Goal: Task Accomplishment & Management: Manage account settings

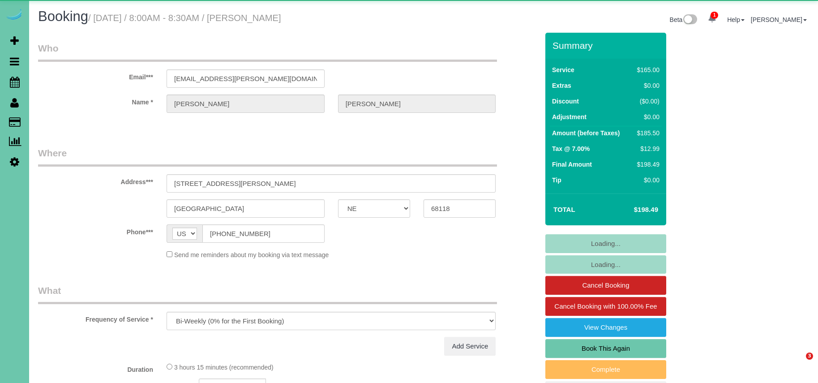
select select "NE"
select select "object:942"
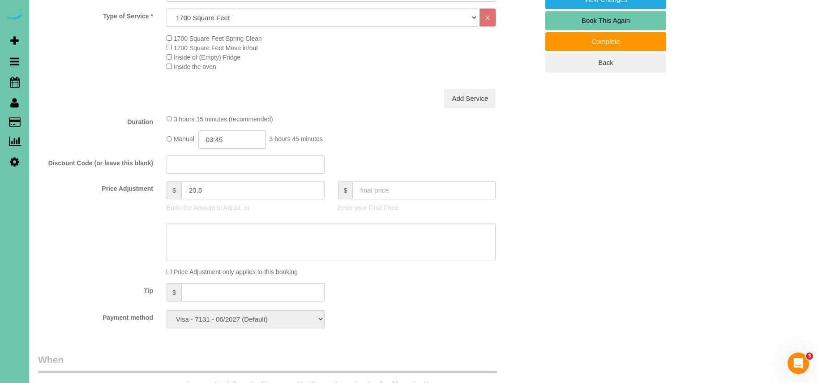
scroll to position [329, 0]
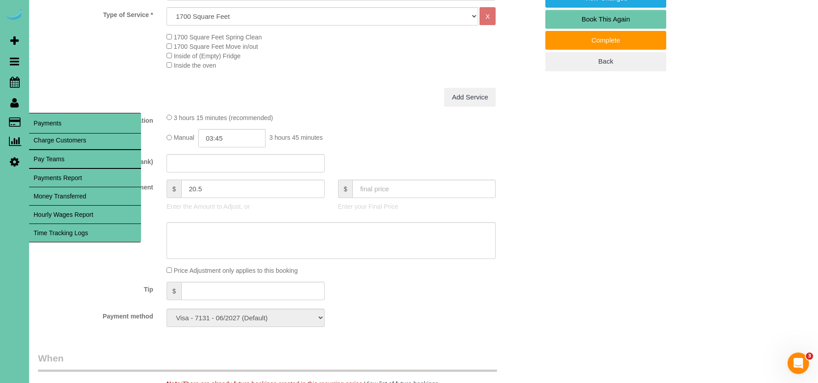
click at [95, 239] on link "Time Tracking Logs" at bounding box center [85, 233] width 112 height 18
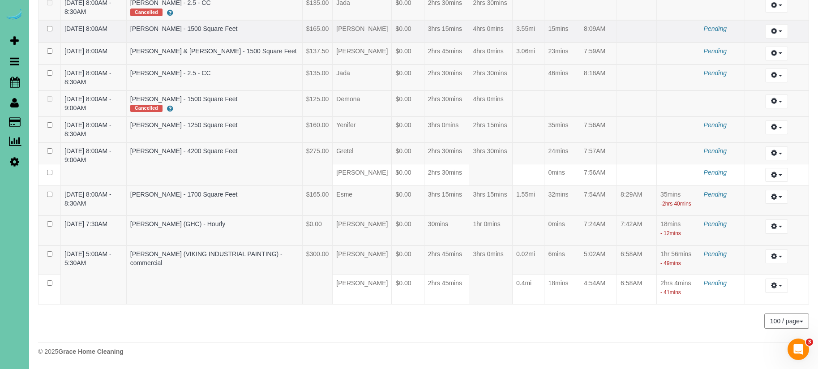
scroll to position [1449, 0]
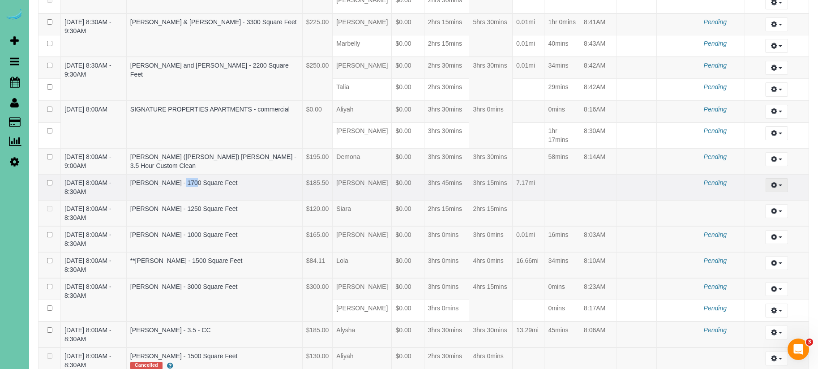
click at [775, 186] on icon "button" at bounding box center [774, 184] width 6 height 5
click at [740, 222] on link "Archive ..." at bounding box center [752, 222] width 71 height 12
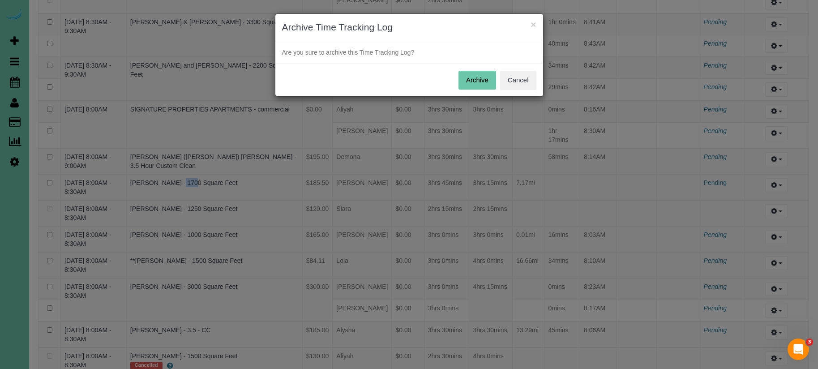
drag, startPoint x: 481, startPoint y: 78, endPoint x: 486, endPoint y: 79, distance: 5.4
click at [481, 79] on button "Archive" at bounding box center [477, 80] width 38 height 19
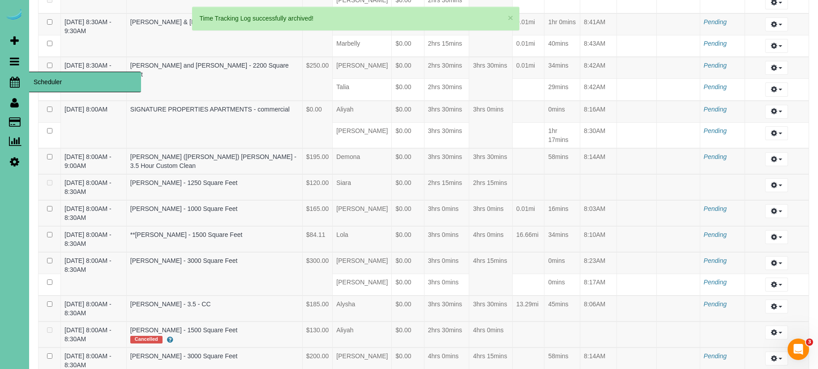
click at [11, 80] on icon at bounding box center [15, 82] width 10 height 11
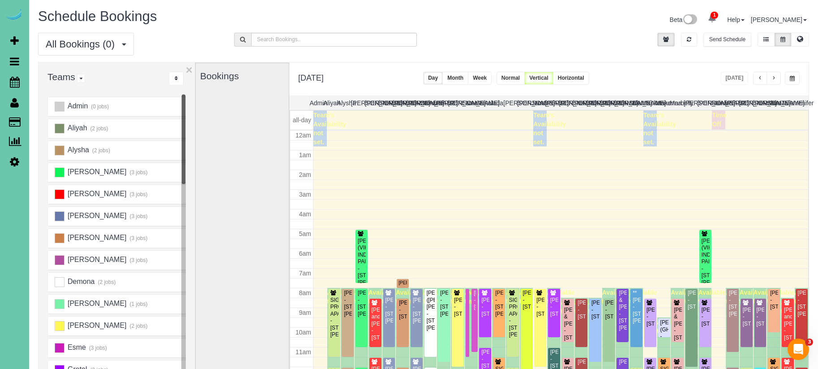
scroll to position [119, 0]
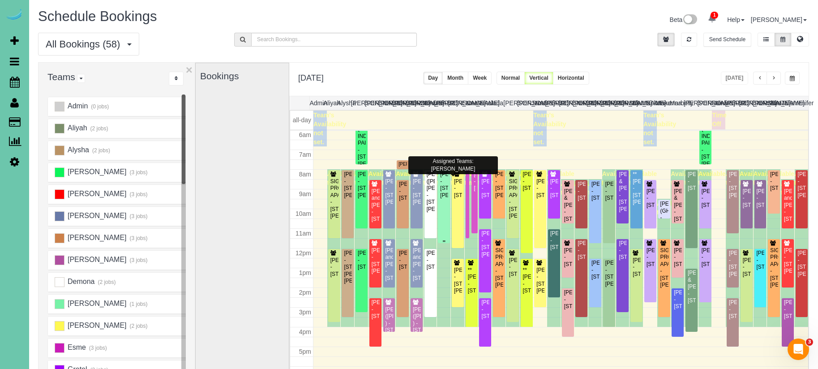
click at [443, 190] on div "[PERSON_NAME] - [STREET_ADDRESS][PERSON_NAME]" at bounding box center [444, 185] width 9 height 28
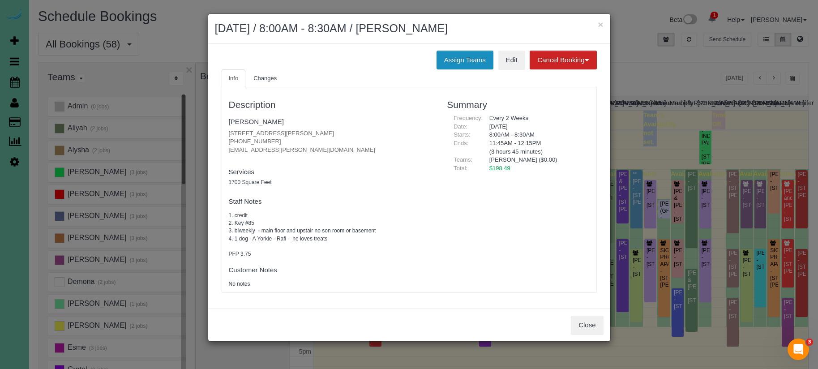
click at [458, 62] on button "Assign Teams" at bounding box center [464, 60] width 57 height 19
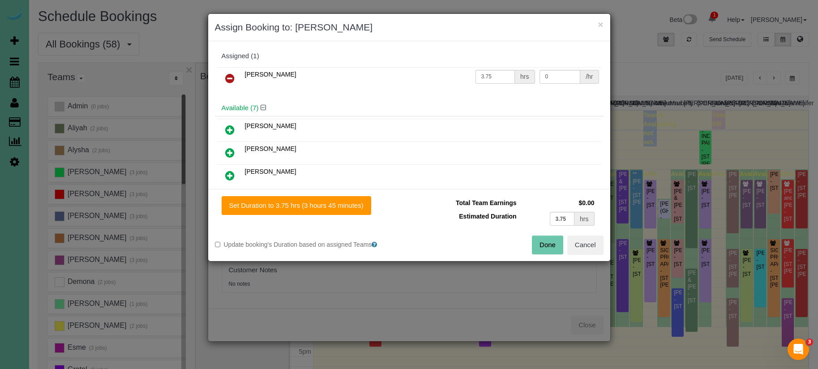
click at [228, 78] on icon at bounding box center [229, 78] width 9 height 11
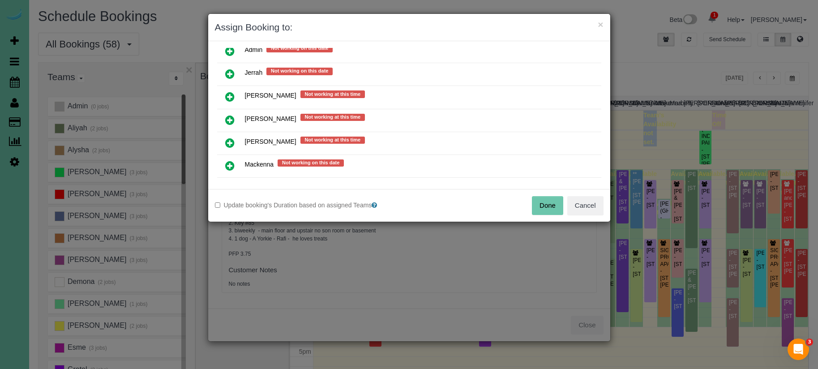
scroll to position [289, 0]
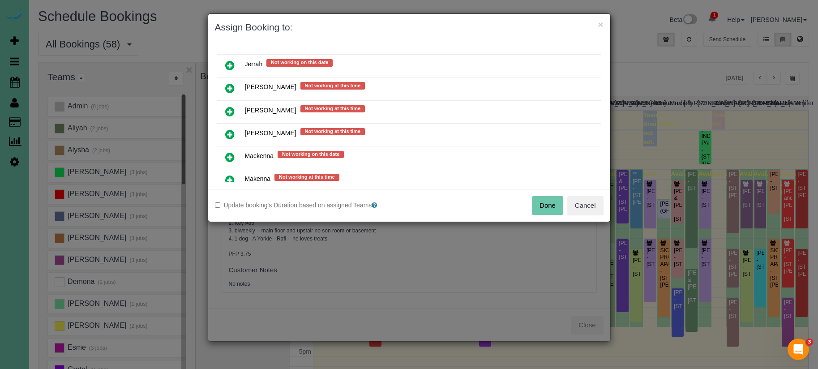
click at [229, 177] on icon at bounding box center [229, 180] width 9 height 11
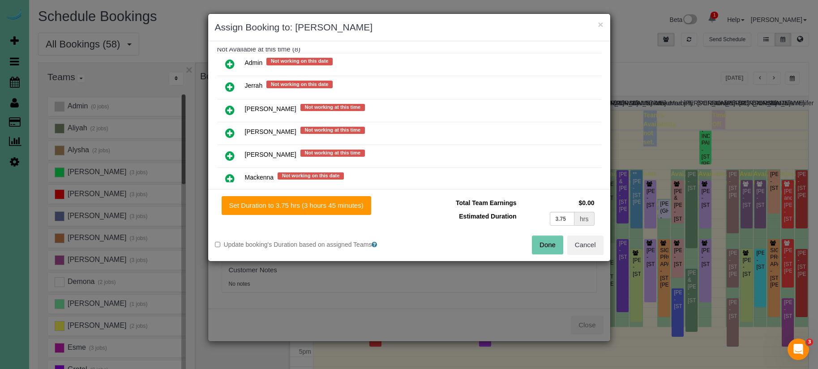
scroll to position [290, 0]
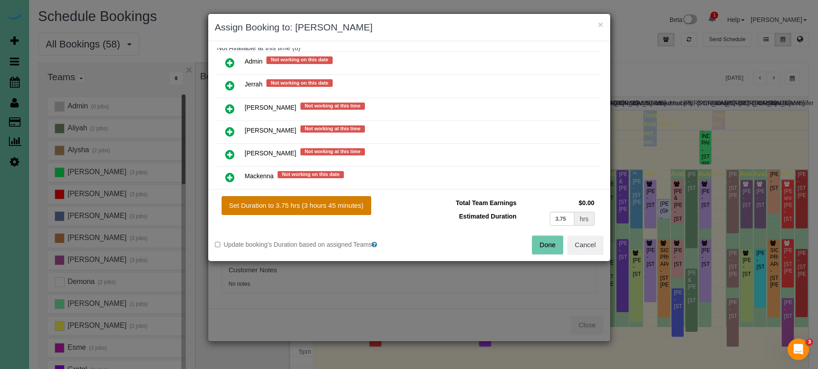
drag, startPoint x: 310, startPoint y: 206, endPoint x: 316, endPoint y: 206, distance: 6.3
click at [310, 206] on button "Set Duration to 3.75 hrs (3 hours 45 minutes)" at bounding box center [297, 205] width 150 height 19
type input "3.75"
click at [546, 242] on button "Done" at bounding box center [547, 244] width 31 height 19
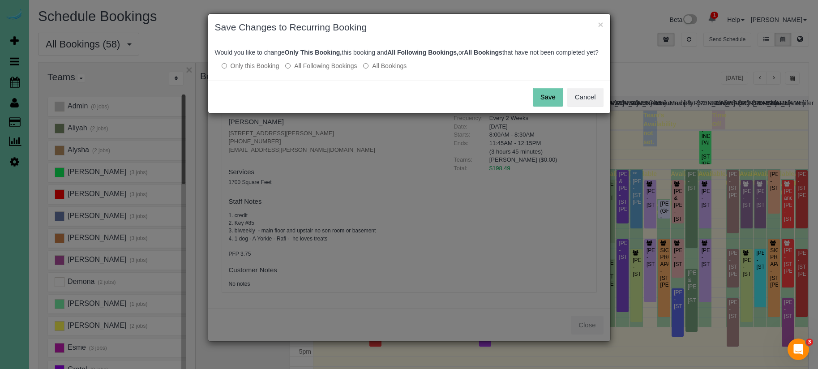
click at [542, 104] on button "Save" at bounding box center [548, 97] width 30 height 19
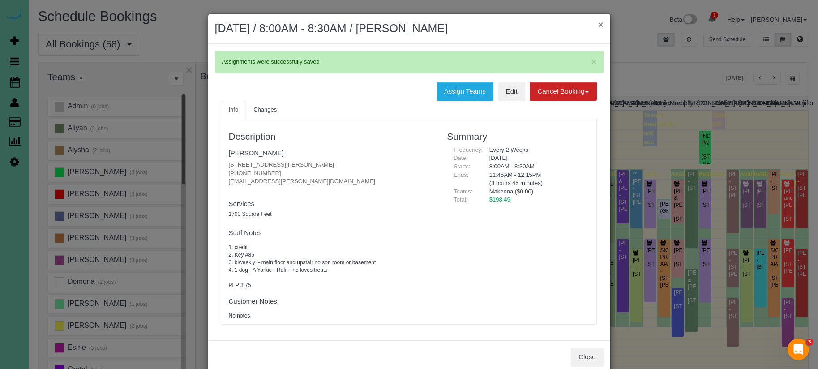
click at [600, 26] on button "×" at bounding box center [600, 24] width 5 height 9
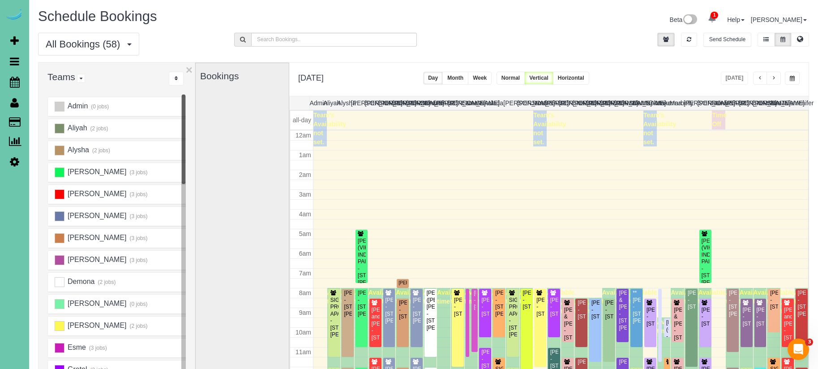
scroll to position [119, 0]
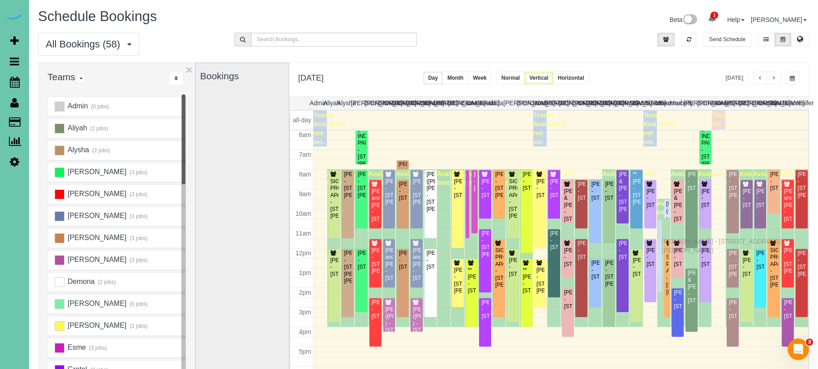
drag, startPoint x: 661, startPoint y: 187, endPoint x: 663, endPoint y: 240, distance: 53.3
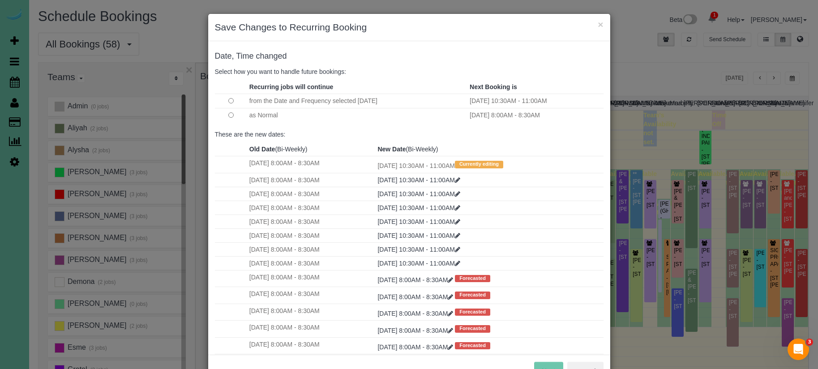
click at [234, 115] on td at bounding box center [231, 115] width 32 height 14
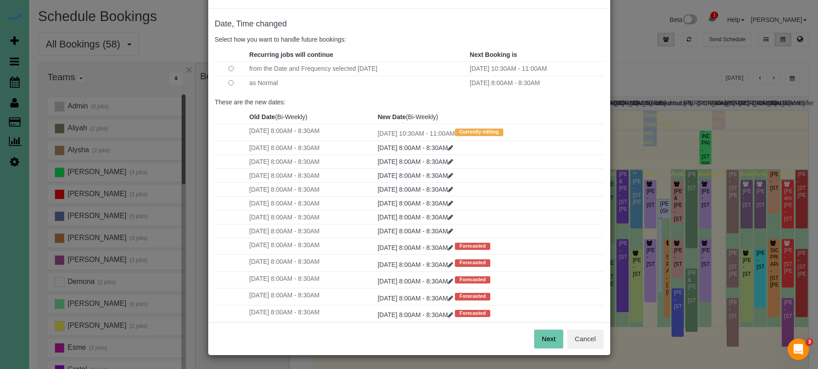
scroll to position [32, 0]
click at [559, 339] on button "Next" at bounding box center [548, 339] width 29 height 19
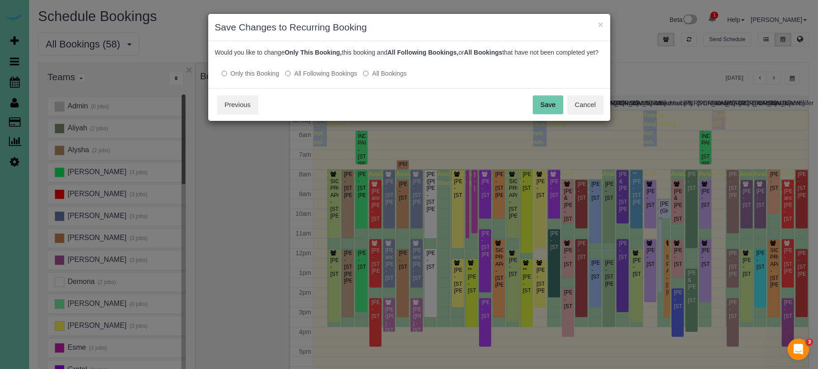
click at [547, 114] on button "Save" at bounding box center [548, 104] width 30 height 19
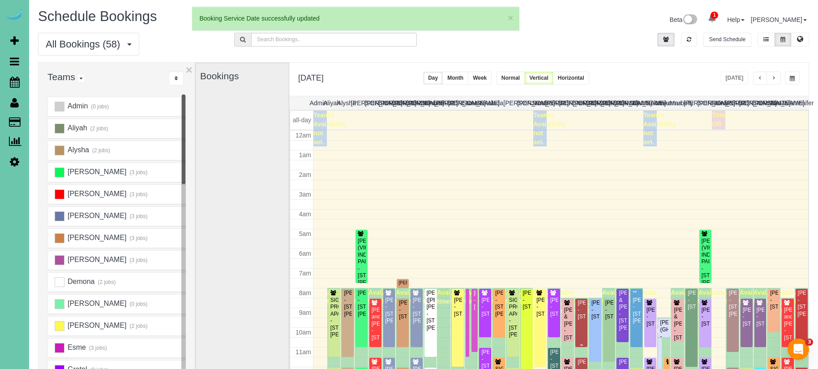
scroll to position [119, 0]
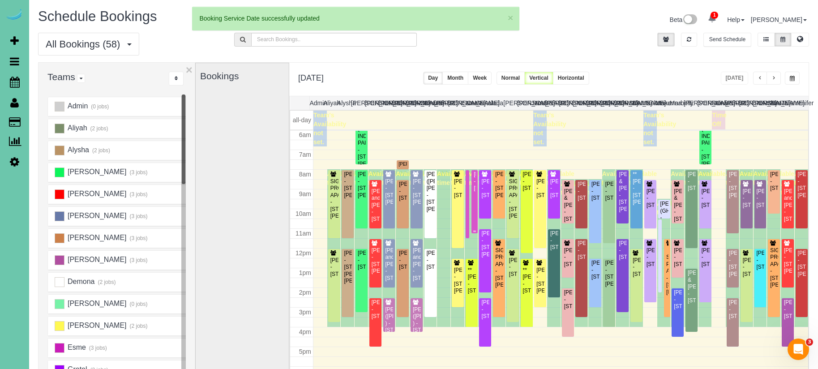
click at [473, 181] on div "[PERSON_NAME] - [STREET_ADDRESS]" at bounding box center [474, 181] width 2 height 21
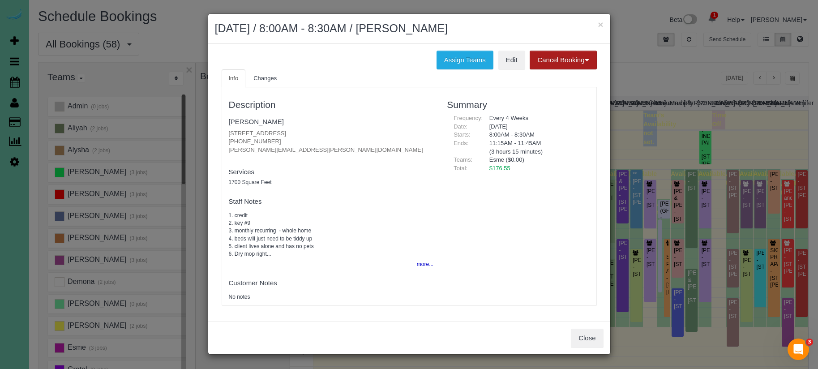
click at [561, 61] on button "Cancel Booking" at bounding box center [563, 60] width 67 height 19
click at [552, 75] on link "Without Fee" at bounding box center [565, 79] width 71 height 12
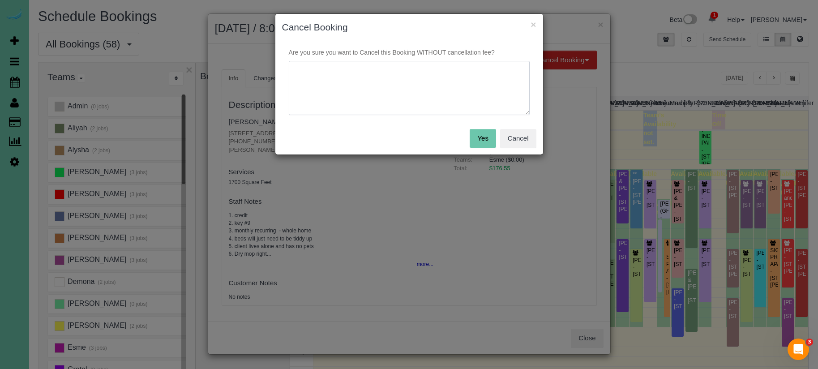
click at [435, 75] on textarea at bounding box center [409, 88] width 241 height 55
type textarea "passed away"
click at [475, 136] on button "Yes" at bounding box center [483, 138] width 26 height 19
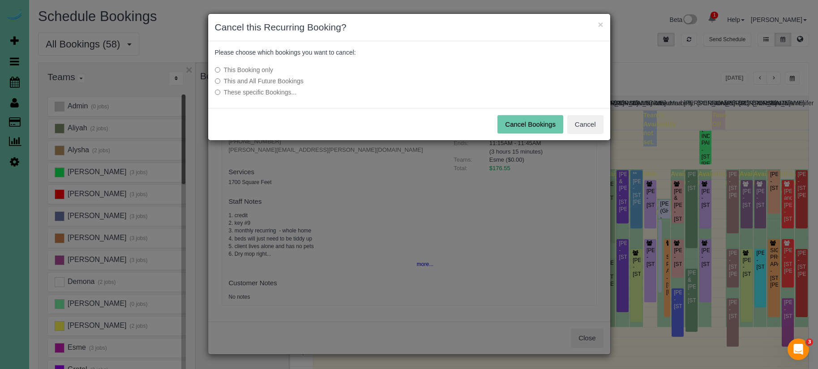
click at [517, 123] on button "Cancel Bookings" at bounding box center [530, 124] width 66 height 19
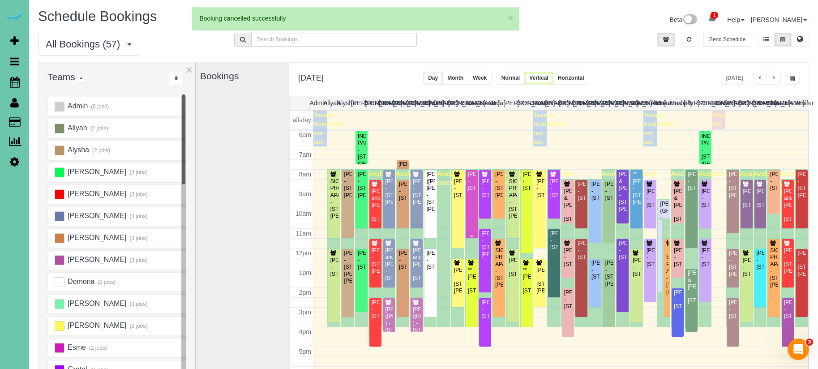
click at [473, 192] on div "[PERSON_NAME] - [STREET_ADDRESS]" at bounding box center [471, 181] width 9 height 21
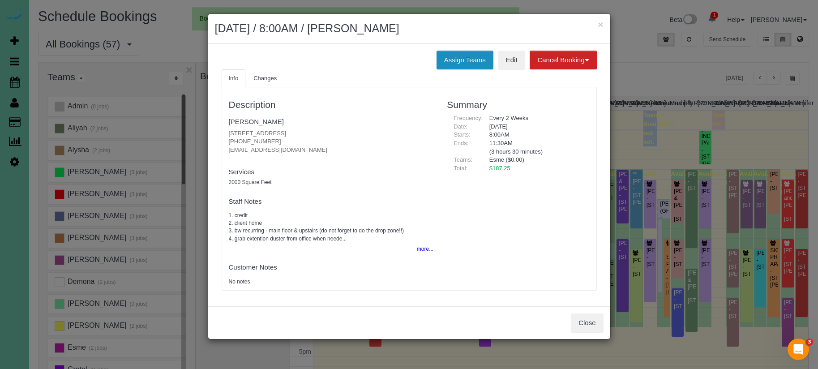
click at [452, 58] on button "Assign Teams" at bounding box center [464, 60] width 57 height 19
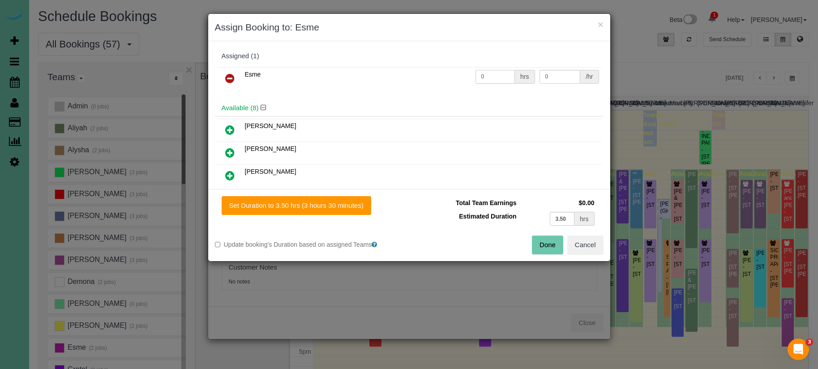
drag, startPoint x: 478, startPoint y: 76, endPoint x: 418, endPoint y: 68, distance: 61.0
click at [419, 68] on tr "Esme 0 hrs 0 /hr" at bounding box center [409, 78] width 384 height 23
type input "4.5"
click at [544, 244] on button "Done" at bounding box center [547, 244] width 31 height 19
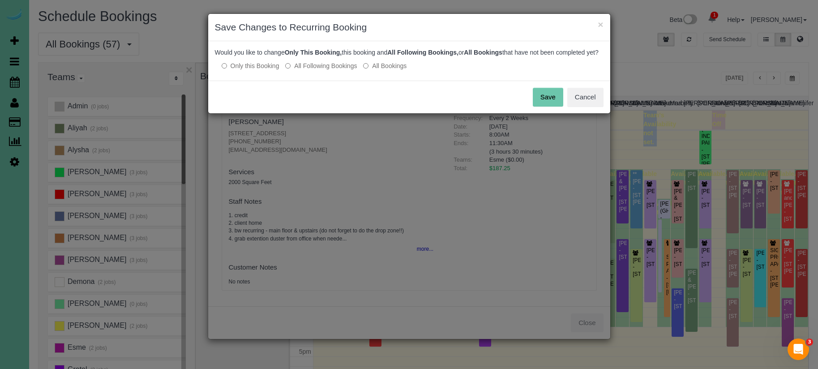
drag, startPoint x: 550, startPoint y: 102, endPoint x: 545, endPoint y: 104, distance: 5.2
click at [549, 103] on button "Save" at bounding box center [548, 97] width 30 height 19
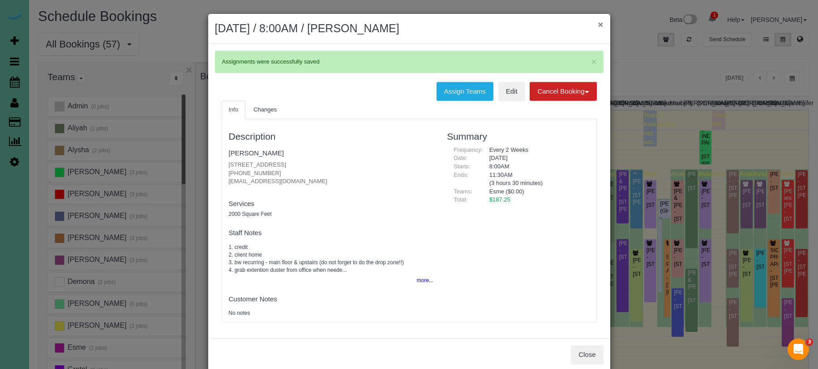
click at [602, 24] on button "×" at bounding box center [600, 24] width 5 height 9
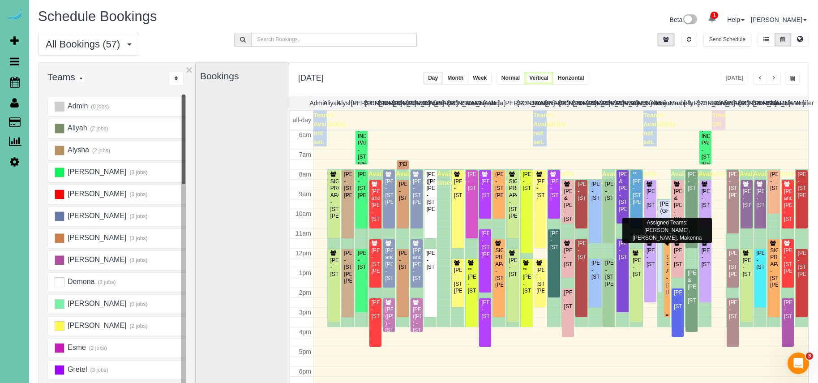
click at [668, 263] on div "SIGNATURE PROPERTIES APARTMENTS - [STREET_ADDRESS][PERSON_NAME]" at bounding box center [667, 275] width 2 height 42
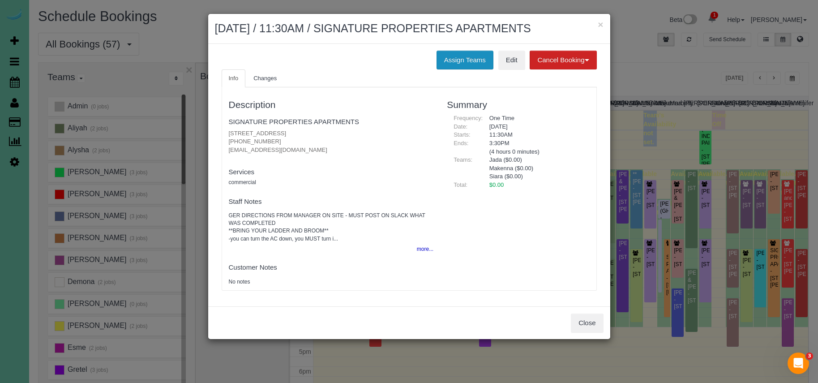
click at [452, 69] on button "Assign Teams" at bounding box center [464, 60] width 57 height 19
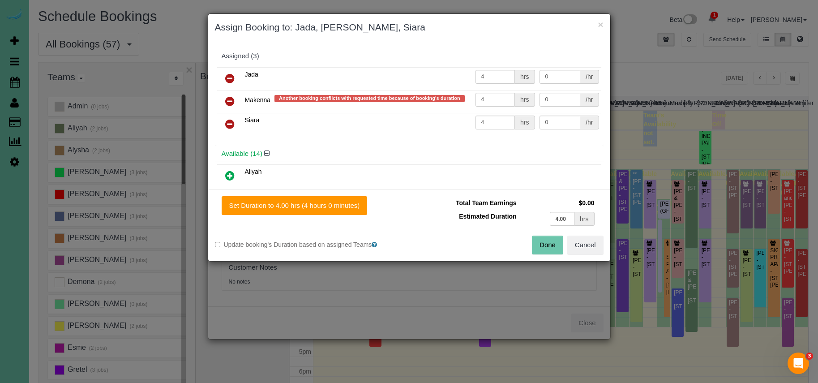
click at [226, 96] on icon at bounding box center [229, 101] width 9 height 11
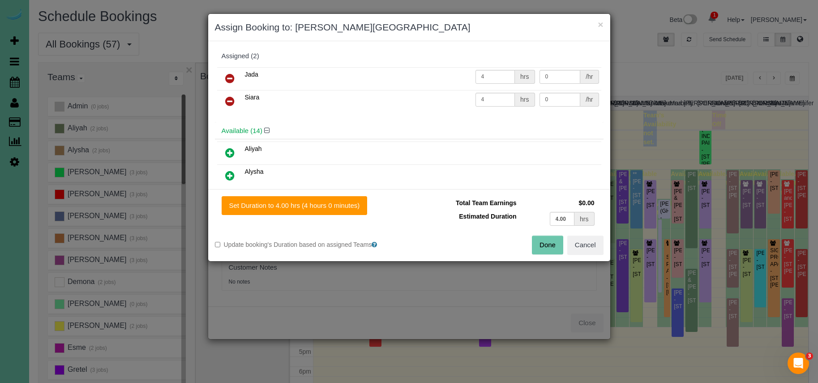
click at [558, 247] on button "Done" at bounding box center [547, 244] width 31 height 19
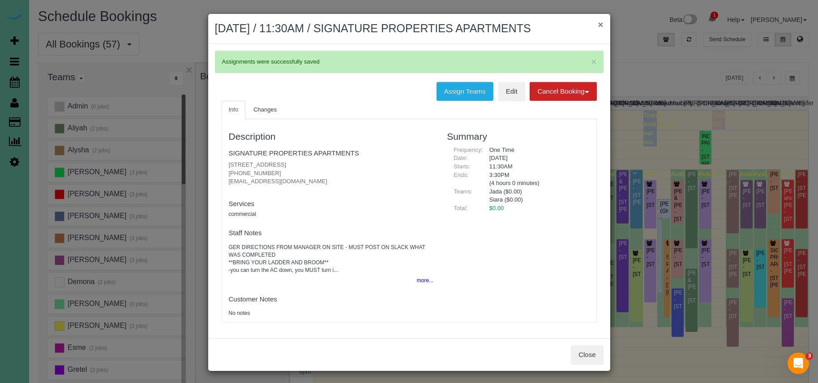
click at [599, 25] on button "×" at bounding box center [600, 24] width 5 height 9
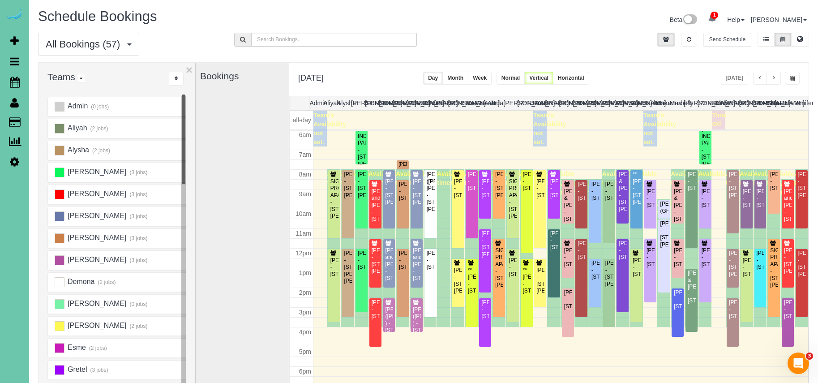
click at [17, 162] on icon at bounding box center [14, 161] width 9 height 11
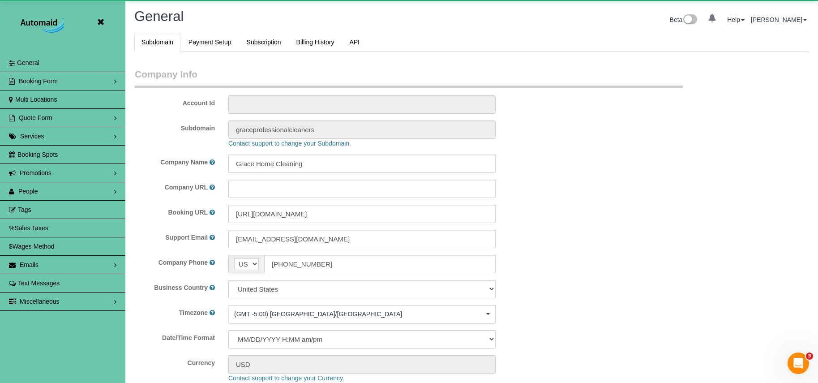
scroll to position [1903, 818]
select select "5796"
click at [38, 188] on link "People" at bounding box center [62, 191] width 125 height 18
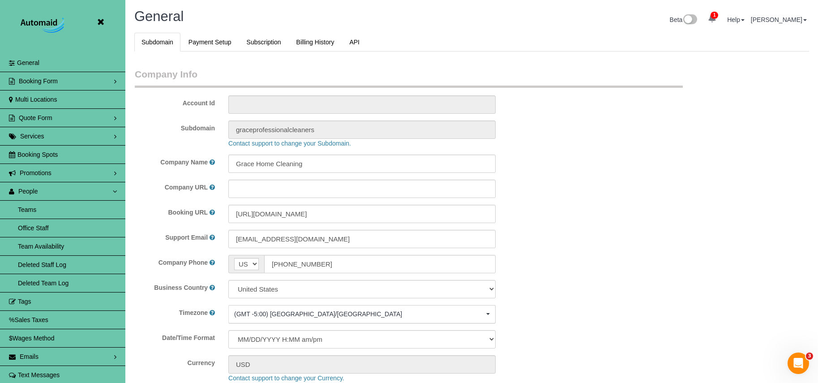
click at [48, 242] on link "Team Availability" at bounding box center [62, 246] width 125 height 18
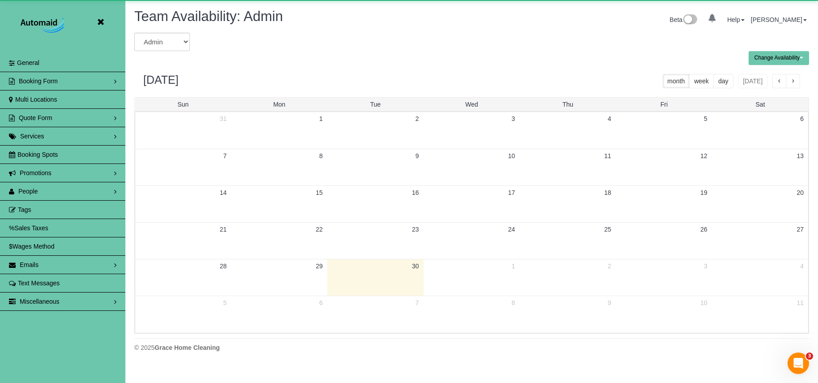
scroll to position [364, 818]
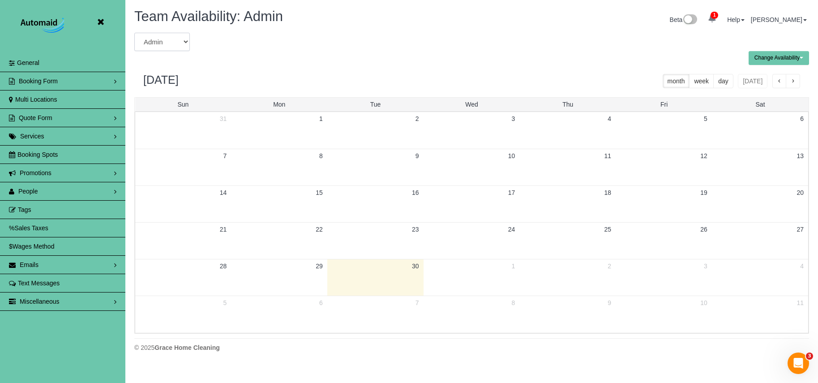
select select "number:38150"
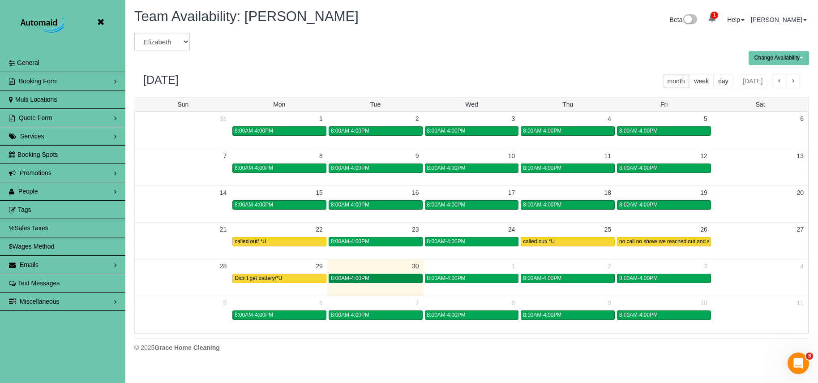
click at [368, 277] on span "8:00AM-4:00PM" at bounding box center [350, 278] width 38 height 6
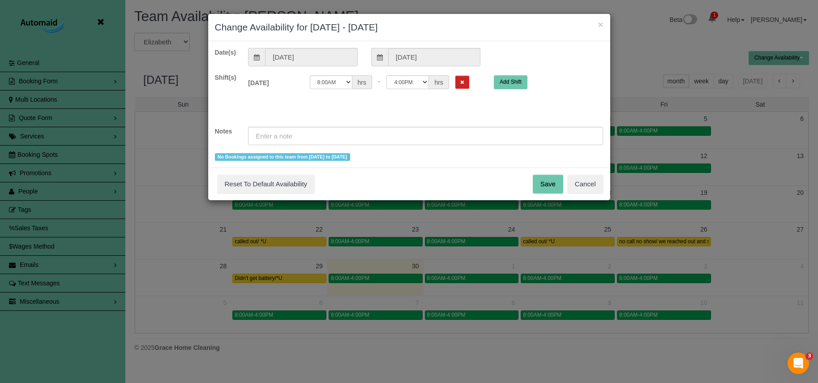
click at [460, 84] on icon "Remove Shift" at bounding box center [462, 82] width 4 height 5
click at [381, 129] on input "text" at bounding box center [425, 136] width 355 height 18
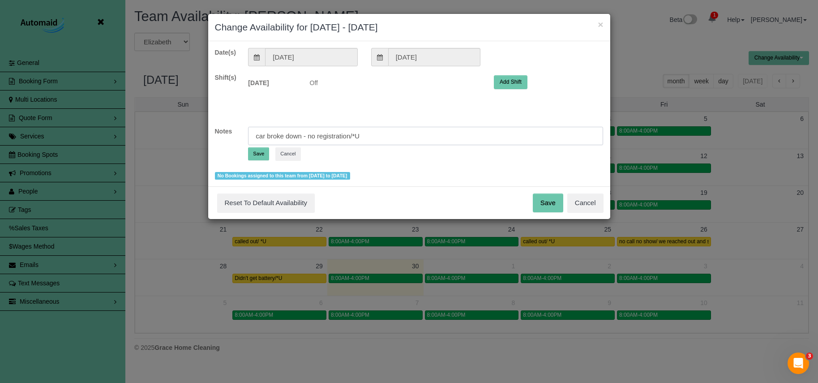
type input "car broke down - no registration/*U"
click at [251, 154] on button "Save" at bounding box center [258, 153] width 21 height 13
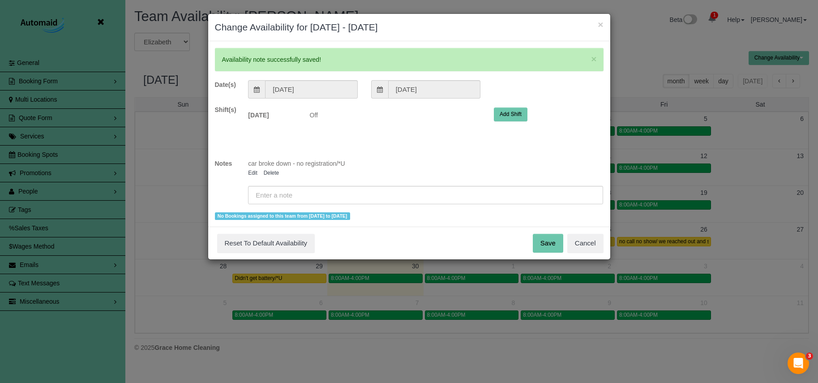
click at [541, 244] on button "Save" at bounding box center [548, 243] width 30 height 19
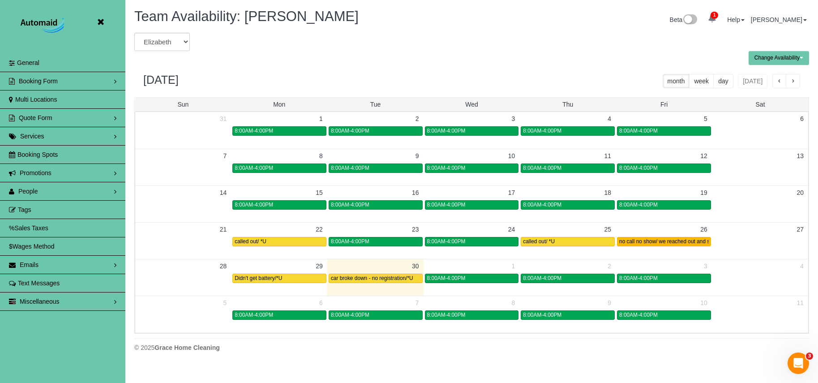
click at [646, 240] on span "no call no show/ we reached out and she answered at 8:30am" at bounding box center [692, 241] width 146 height 6
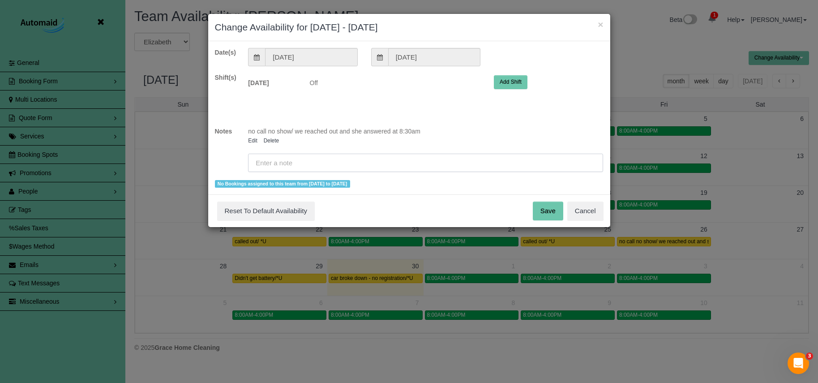
click at [338, 165] on input "text" at bounding box center [425, 163] width 355 height 18
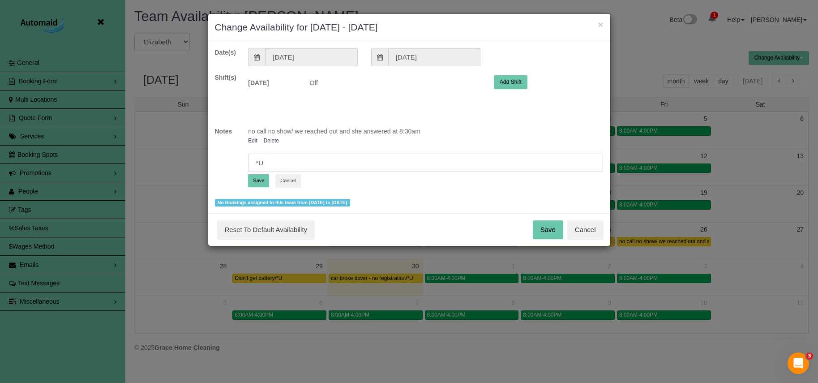
type input "*U"
click at [253, 177] on button "Save" at bounding box center [258, 180] width 21 height 13
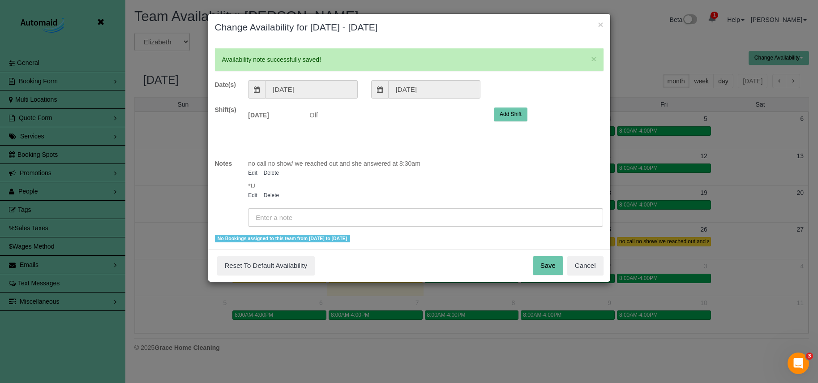
click at [542, 259] on button "Save" at bounding box center [548, 265] width 30 height 19
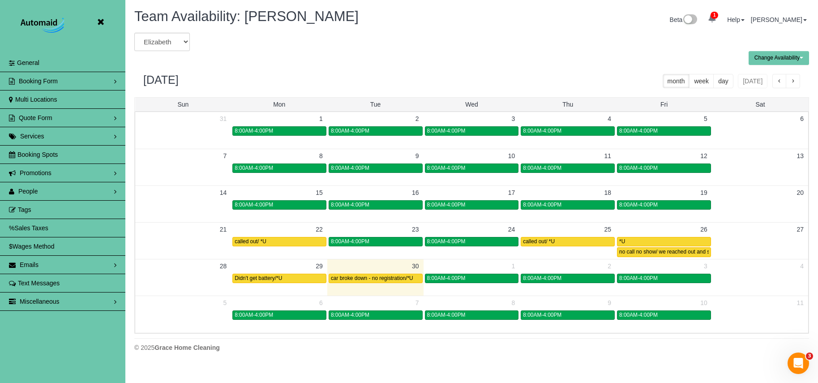
click at [778, 78] on span "button" at bounding box center [779, 81] width 4 height 6
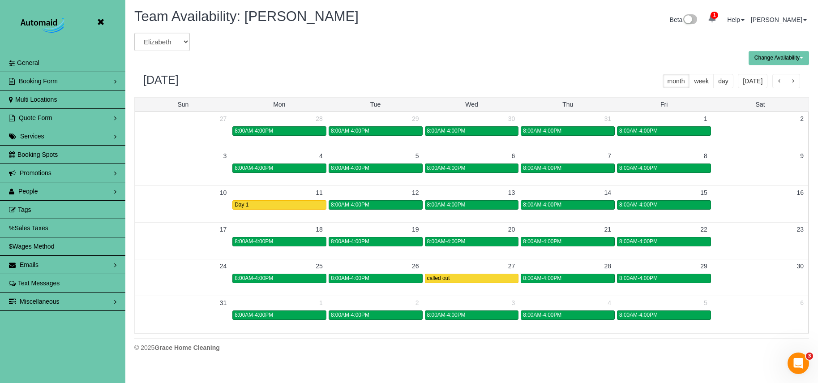
click at [791, 83] on span "button" at bounding box center [793, 81] width 4 height 6
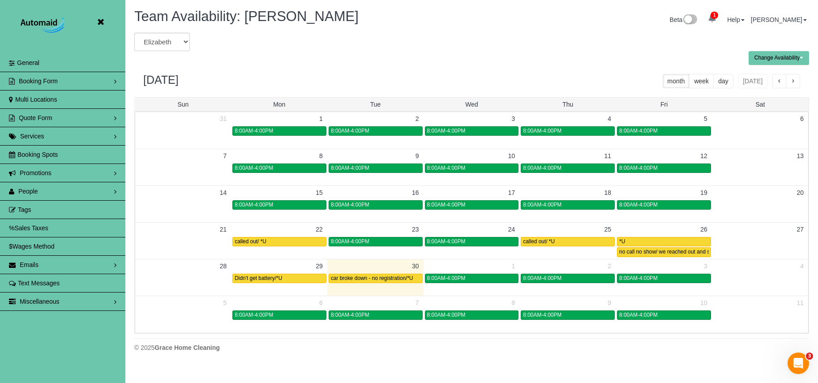
click at [99, 22] on icon at bounding box center [100, 22] width 11 height 11
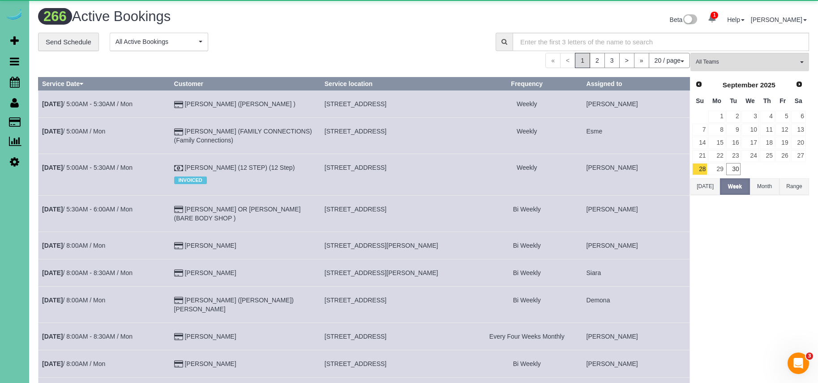
scroll to position [723, 818]
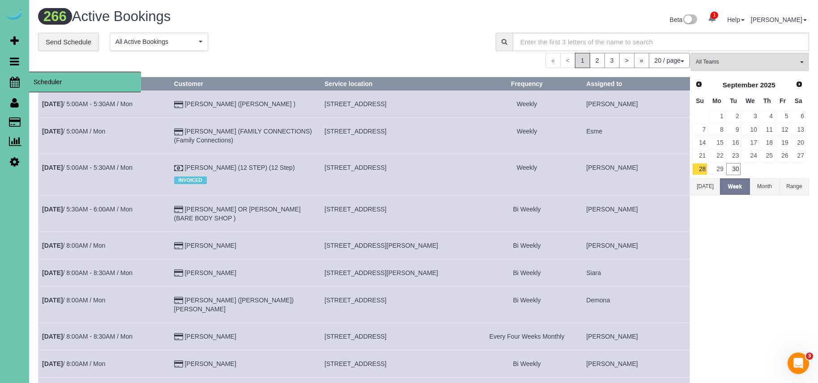
click at [56, 79] on span "Scheduler" at bounding box center [85, 82] width 112 height 21
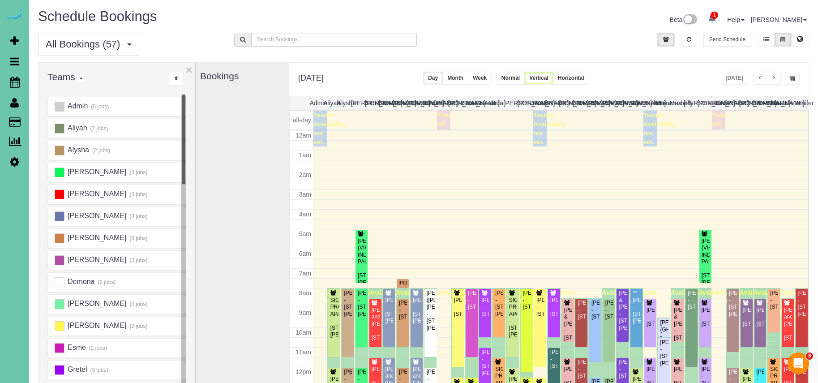
scroll to position [119, 0]
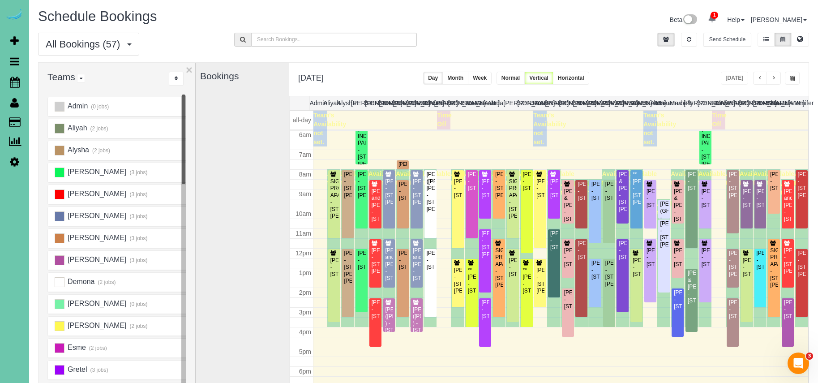
click at [774, 77] on span "button" at bounding box center [773, 78] width 4 height 5
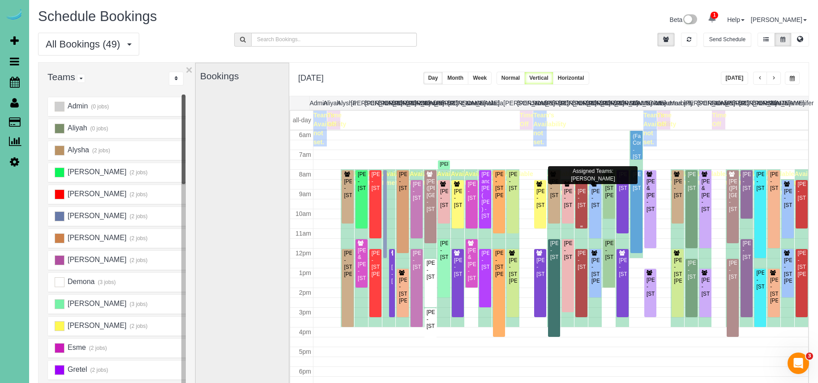
click at [582, 189] on div "**[PERSON_NAME] - [STREET_ADDRESS]" at bounding box center [581, 195] width 9 height 28
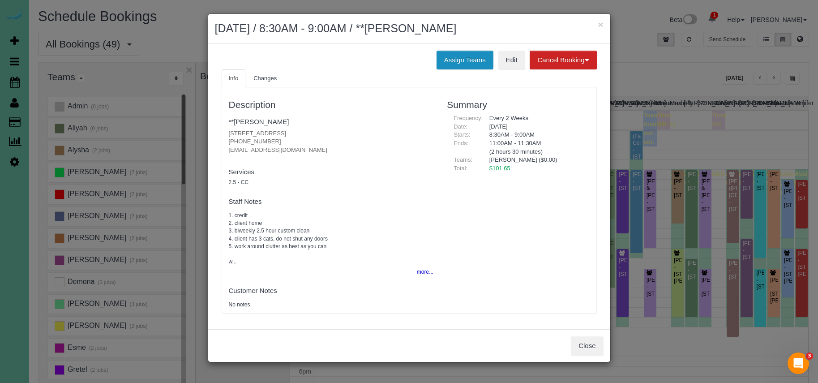
click at [471, 65] on button "Assign Teams" at bounding box center [464, 60] width 57 height 19
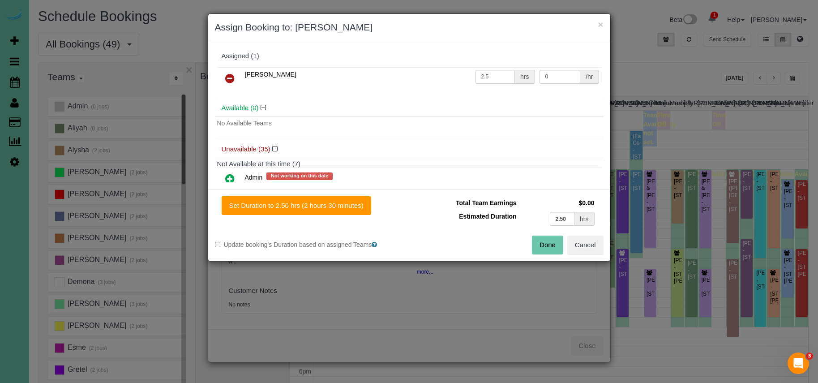
click at [227, 73] on icon at bounding box center [229, 78] width 9 height 11
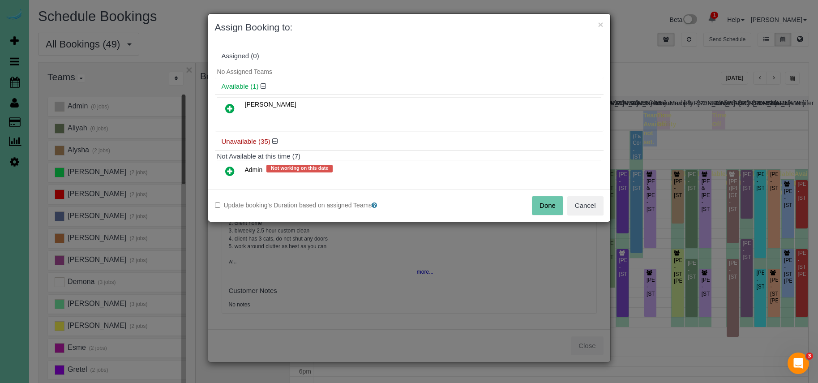
click at [537, 194] on div "Update booking's Duration based on assigned Teams Done Cancel" at bounding box center [409, 205] width 402 height 33
click at [537, 201] on button "Done" at bounding box center [547, 205] width 31 height 19
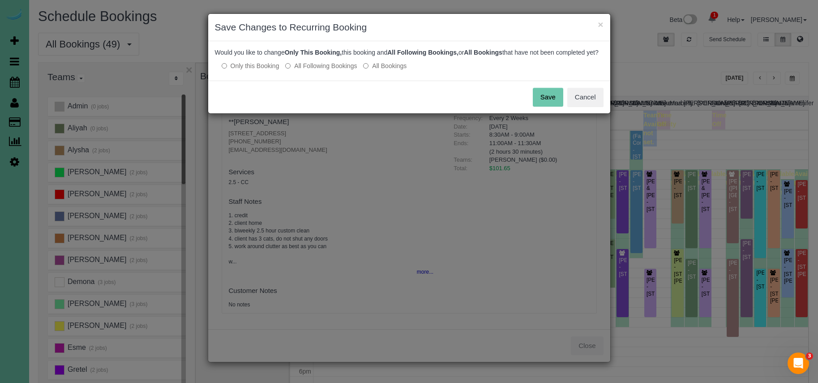
click at [545, 98] on button "Save" at bounding box center [548, 97] width 30 height 19
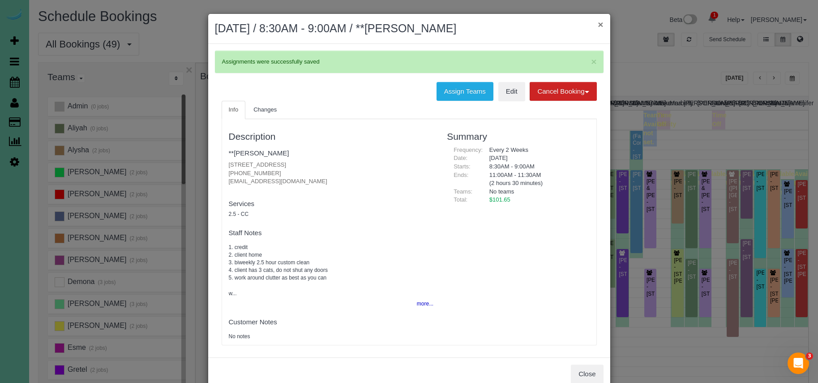
click at [601, 24] on button "×" at bounding box center [600, 24] width 5 height 9
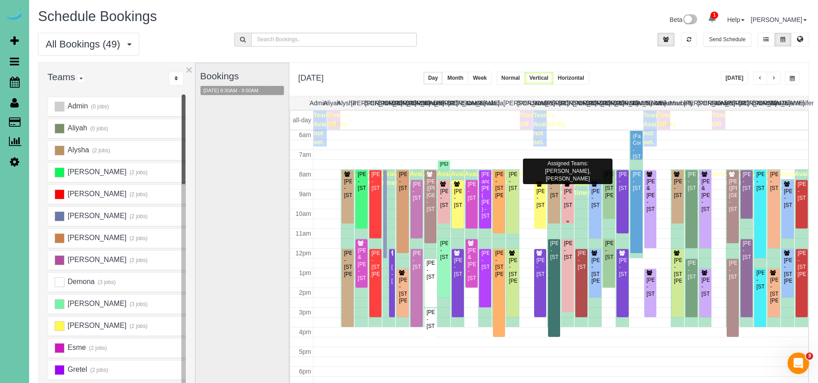
click at [565, 200] on div "[PERSON_NAME] - [STREET_ADDRESS]" at bounding box center [568, 198] width 9 height 21
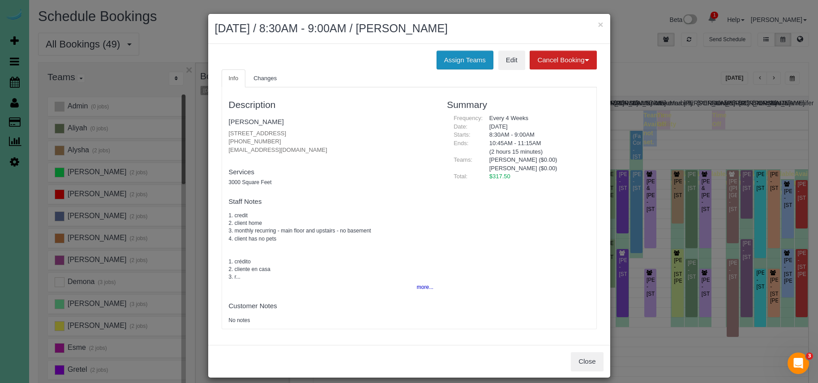
drag, startPoint x: 449, startPoint y: 59, endPoint x: 438, endPoint y: 59, distance: 11.2
click at [448, 59] on button "Assign Teams" at bounding box center [464, 60] width 57 height 19
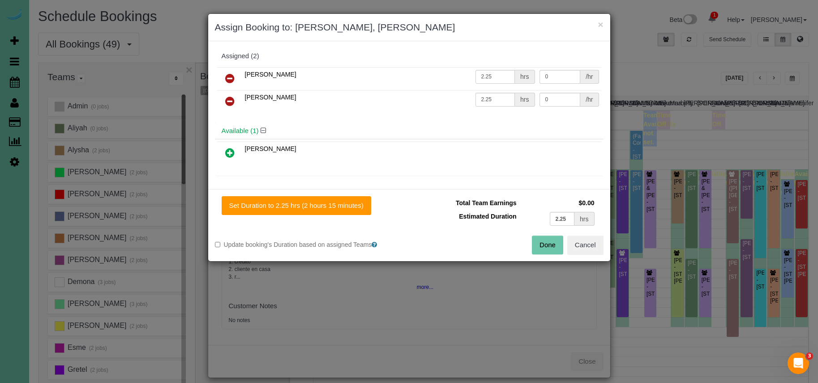
click at [227, 76] on icon at bounding box center [229, 78] width 9 height 11
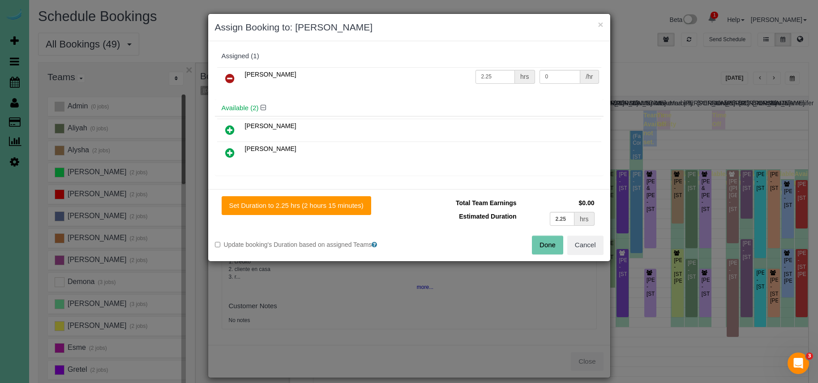
drag, startPoint x: 230, startPoint y: 149, endPoint x: 279, endPoint y: 176, distance: 56.5
click at [230, 149] on icon at bounding box center [229, 152] width 9 height 11
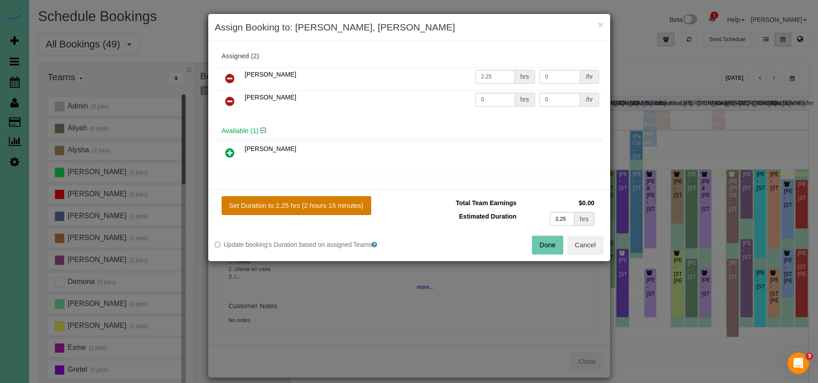
drag, startPoint x: 315, startPoint y: 194, endPoint x: 322, endPoint y: 209, distance: 16.2
click at [315, 194] on div "Set Duration to 2.25 hrs (2 hours 15 minutes) Total Team Earnings $0.00 Estimat…" at bounding box center [409, 225] width 402 height 72
drag, startPoint x: 322, startPoint y: 209, endPoint x: 398, endPoint y: 212, distance: 76.2
click at [323, 209] on button "Set Duration to 2.25 hrs (2 hours 15 minutes)" at bounding box center [297, 205] width 150 height 19
type input "2.25"
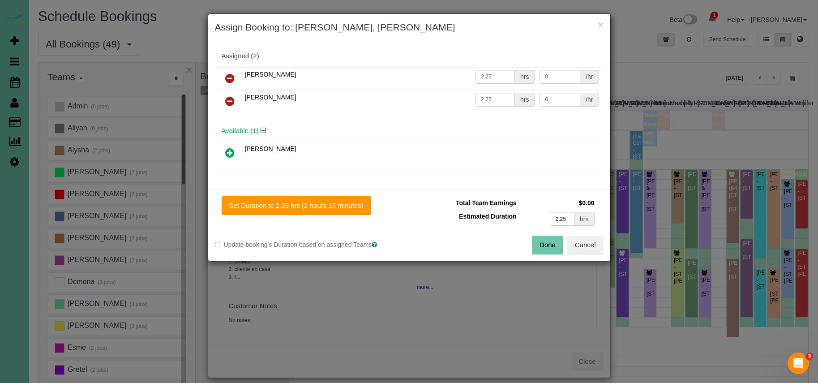
click at [546, 248] on button "Done" at bounding box center [547, 244] width 31 height 19
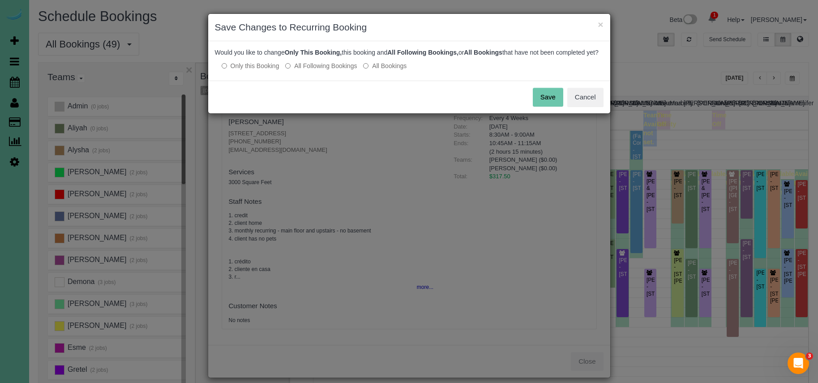
click at [548, 107] on button "Save" at bounding box center [548, 97] width 30 height 19
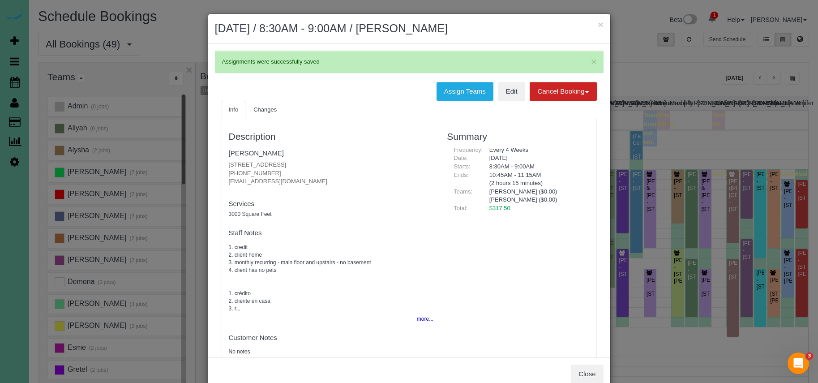
click at [598, 26] on button "×" at bounding box center [600, 24] width 5 height 9
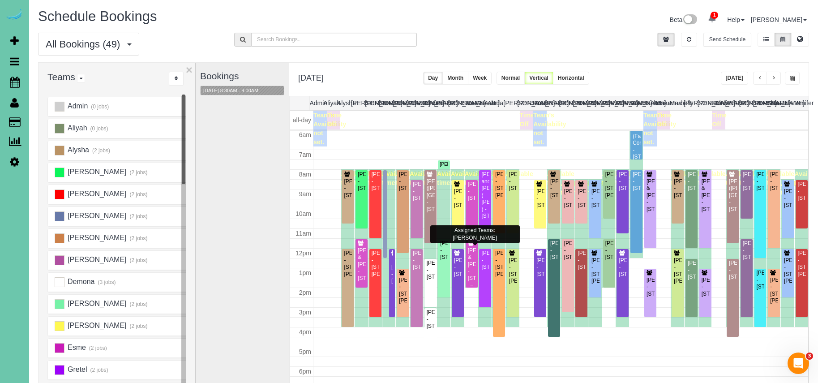
click at [470, 262] on div "[PERSON_NAME] & [PERSON_NAME] - [STREET_ADDRESS]" at bounding box center [471, 264] width 9 height 34
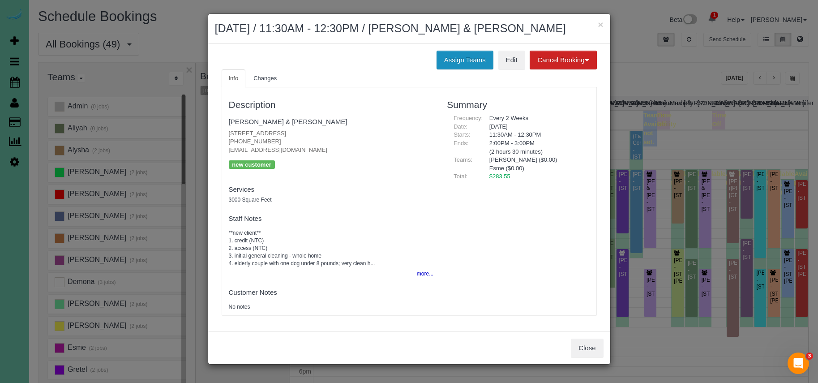
click at [453, 60] on button "Assign Teams" at bounding box center [464, 60] width 57 height 19
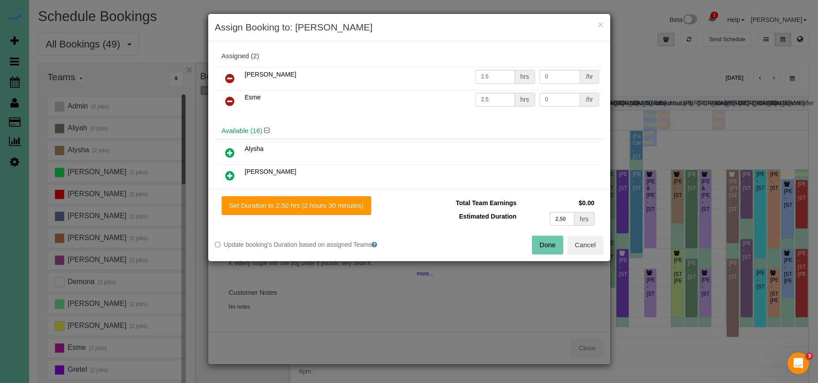
click at [229, 79] on icon at bounding box center [229, 78] width 9 height 11
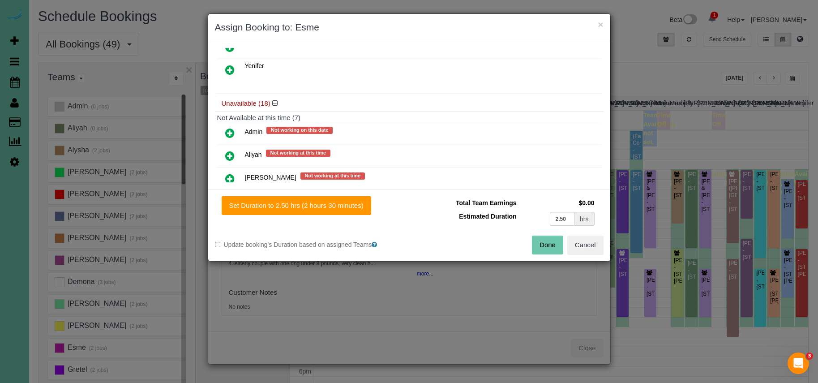
scroll to position [428, 0]
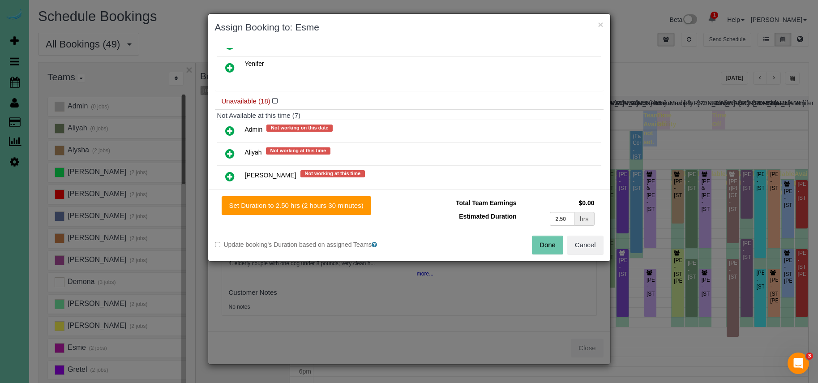
drag, startPoint x: 230, startPoint y: 124, endPoint x: 276, endPoint y: 170, distance: 64.9
click at [230, 125] on icon at bounding box center [229, 130] width 9 height 11
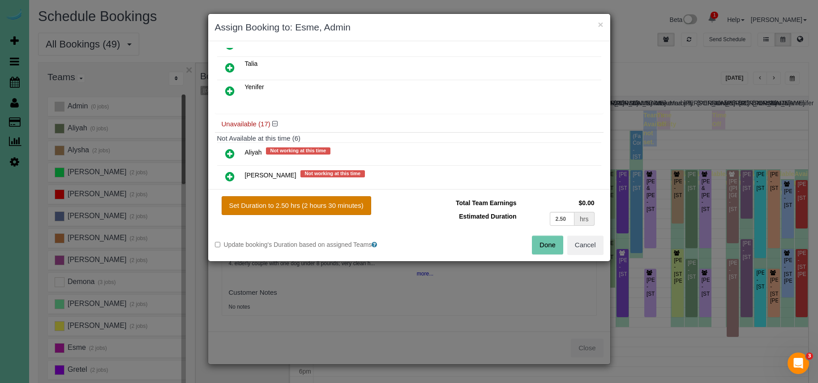
drag, startPoint x: 329, startPoint y: 204, endPoint x: 337, endPoint y: 204, distance: 8.1
click at [329, 204] on button "Set Duration to 2.50 hrs (2 hours 30 minutes)" at bounding box center [297, 205] width 150 height 19
type input "2.50"
click at [547, 243] on button "Done" at bounding box center [547, 244] width 31 height 19
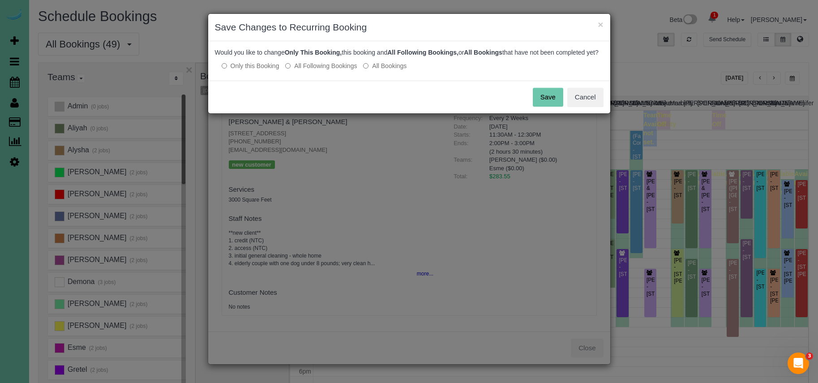
click at [540, 104] on button "Save" at bounding box center [548, 97] width 30 height 19
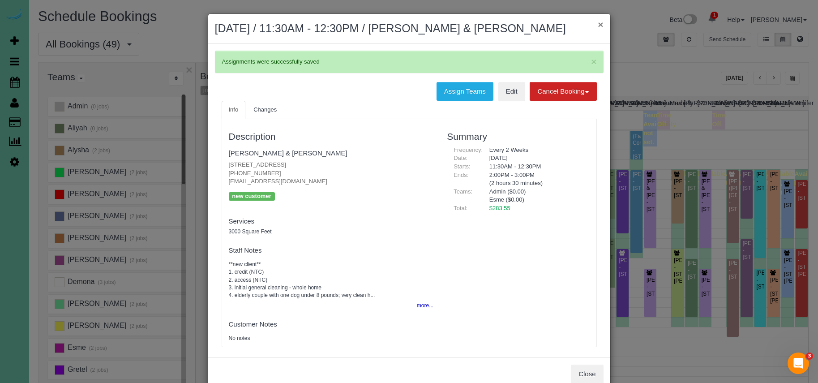
click at [602, 24] on button "×" at bounding box center [600, 24] width 5 height 9
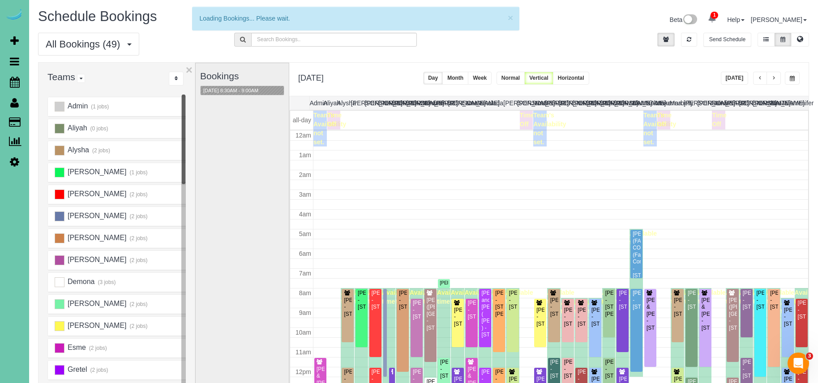
scroll to position [119, 0]
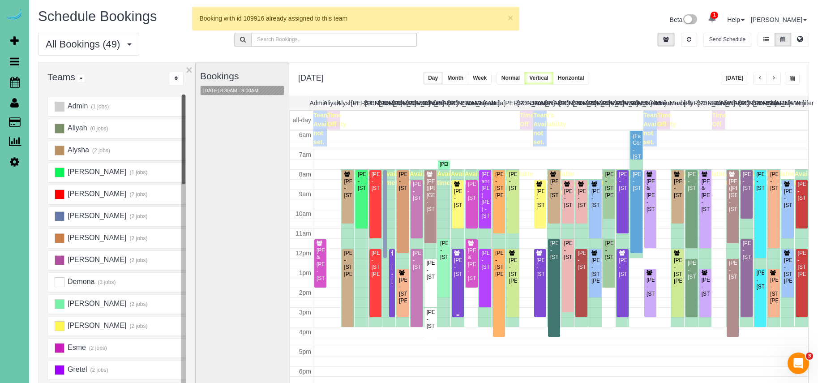
click at [458, 271] on div "[PERSON_NAME] - [STREET_ADDRESS]" at bounding box center [457, 267] width 9 height 21
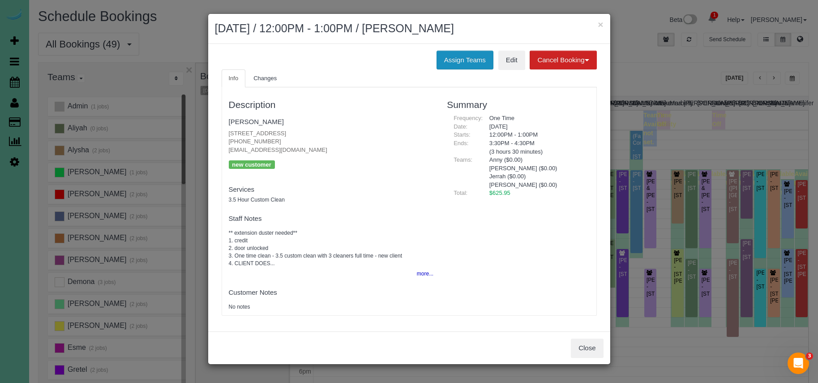
click at [457, 63] on button "Assign Teams" at bounding box center [464, 60] width 57 height 19
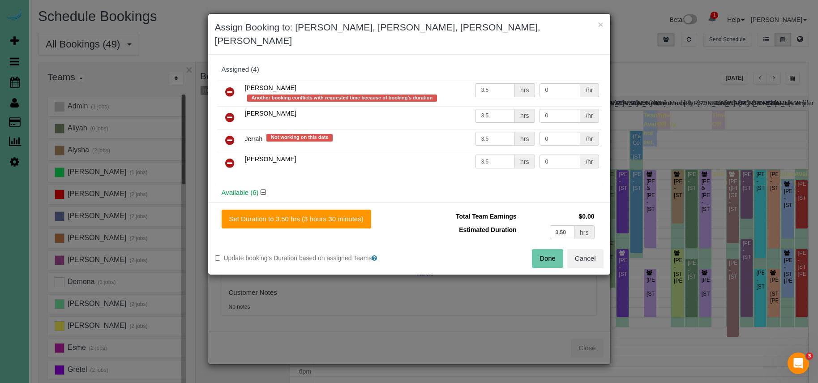
click at [228, 86] on icon at bounding box center [229, 91] width 9 height 11
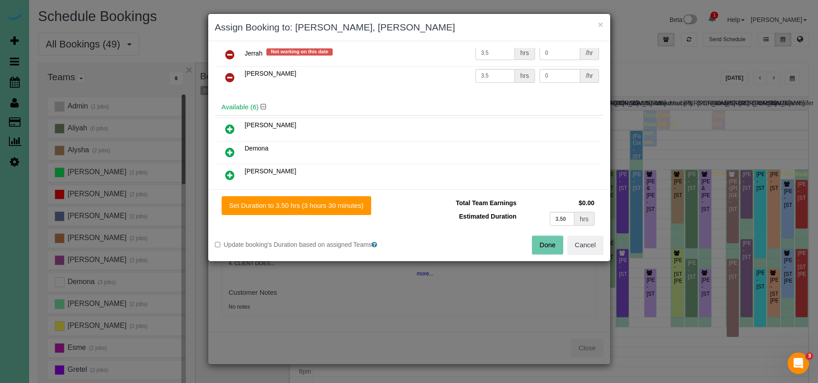
scroll to position [48, 0]
drag, startPoint x: 229, startPoint y: 130, endPoint x: 231, endPoint y: 135, distance: 6.0
click at [229, 130] on icon at bounding box center [229, 127] width 9 height 11
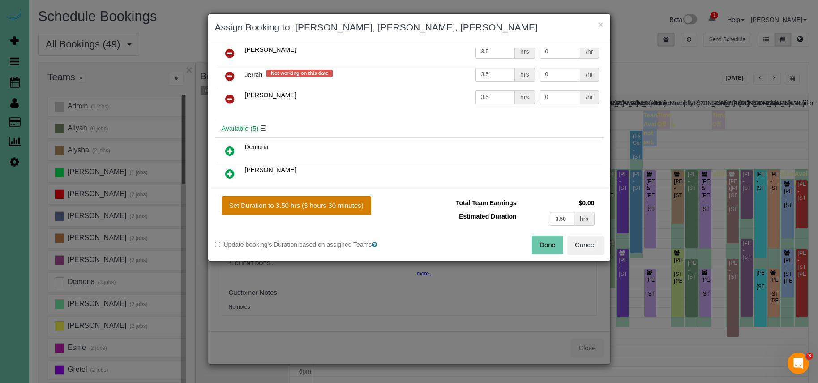
drag, startPoint x: 332, startPoint y: 208, endPoint x: 352, endPoint y: 213, distance: 21.2
click at [333, 208] on button "Set Duration to 3.50 hrs (3 hours 30 minutes)" at bounding box center [297, 205] width 150 height 19
type input "3.50"
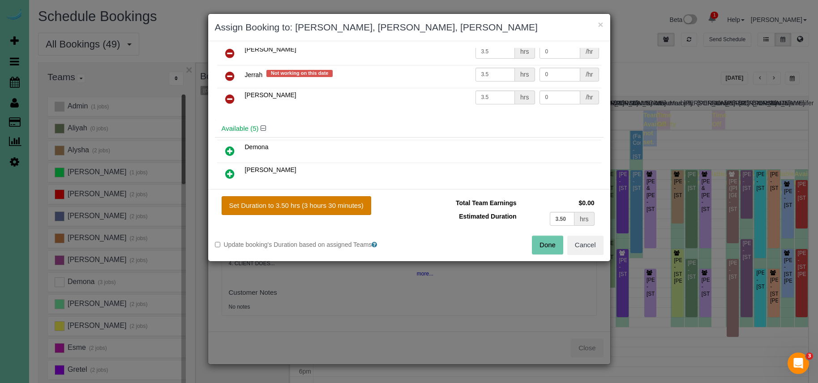
type input "3.50"
click at [547, 245] on button "Done" at bounding box center [547, 244] width 31 height 19
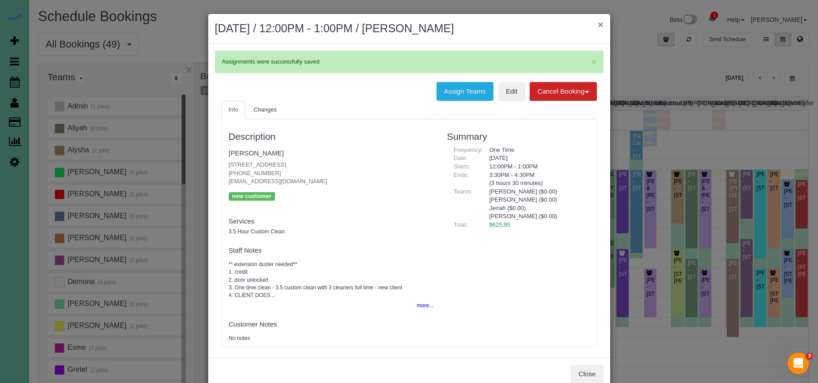
click at [599, 26] on button "×" at bounding box center [600, 24] width 5 height 9
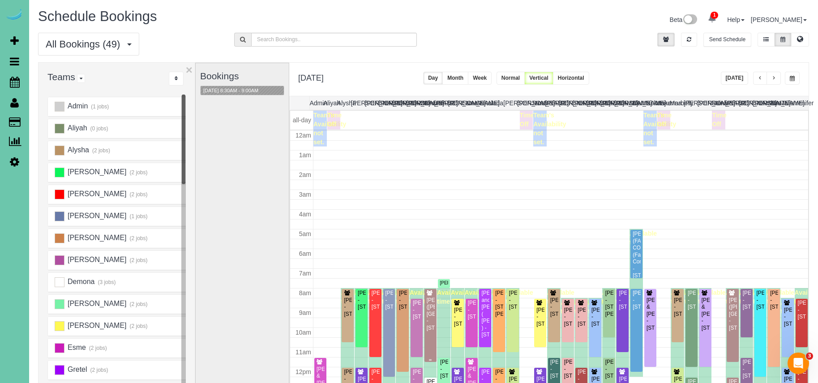
scroll to position [119, 0]
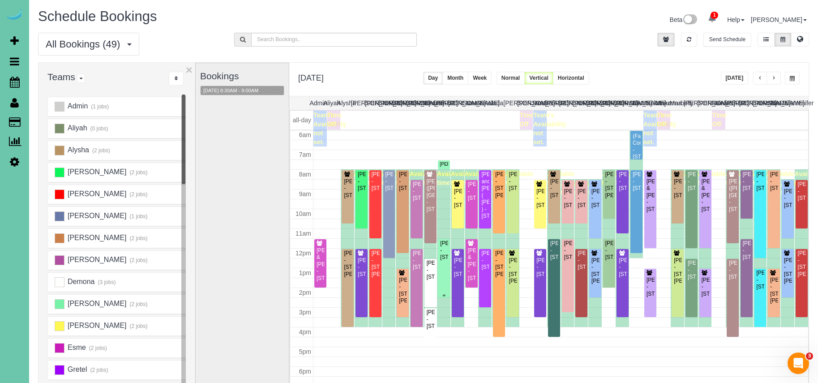
click at [446, 261] on div "[PERSON_NAME] - [STREET_ADDRESS]" at bounding box center [444, 250] width 9 height 21
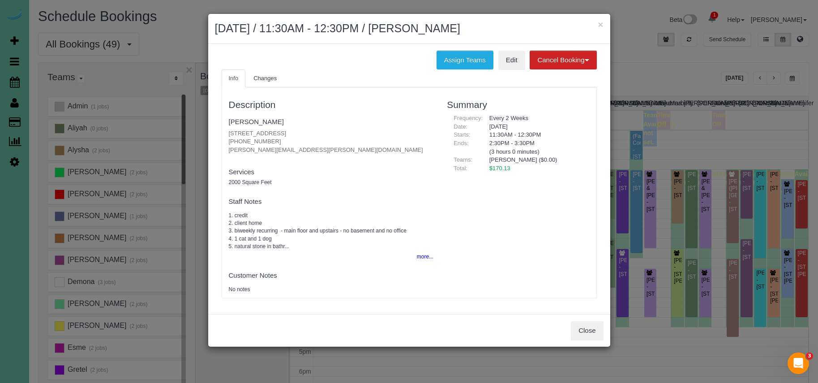
click at [569, 315] on div "Close" at bounding box center [409, 330] width 402 height 33
click at [582, 322] on button "Close" at bounding box center [587, 330] width 32 height 19
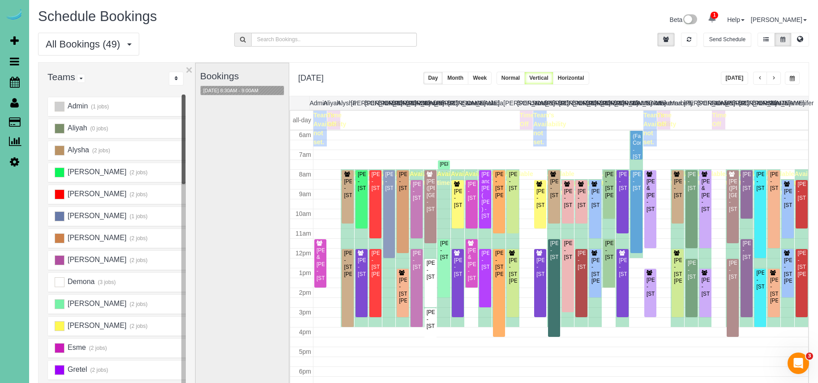
click at [789, 73] on button "button" at bounding box center [792, 78] width 15 height 13
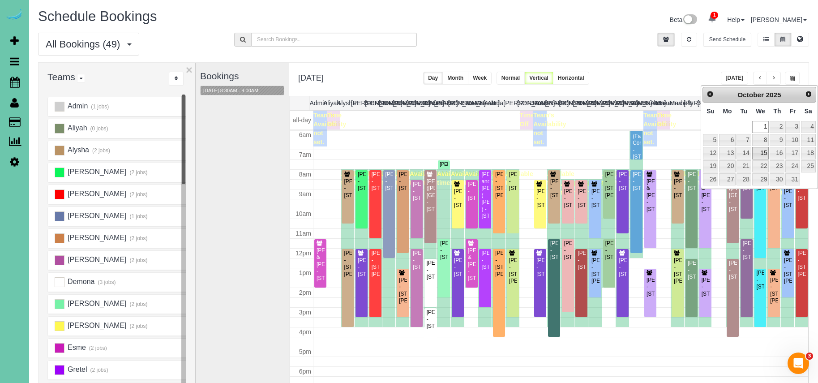
click at [764, 147] on link "15" at bounding box center [760, 153] width 17 height 12
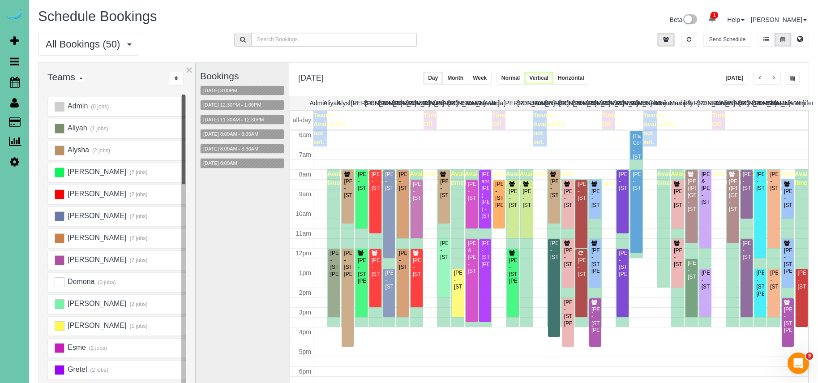
click at [791, 77] on span "button" at bounding box center [792, 78] width 5 height 5
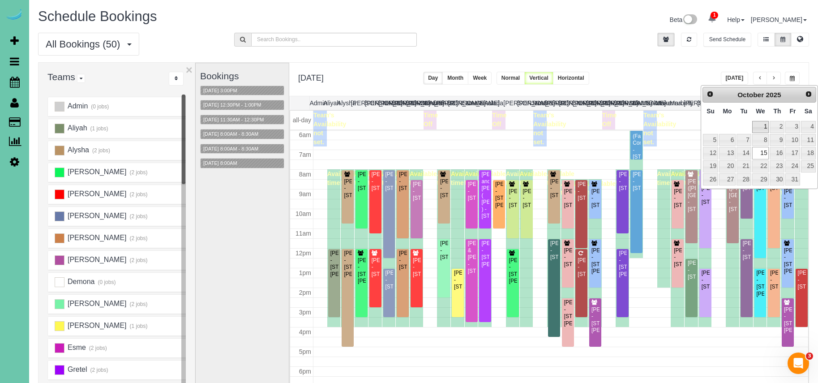
click at [760, 124] on link "1" at bounding box center [760, 127] width 17 height 12
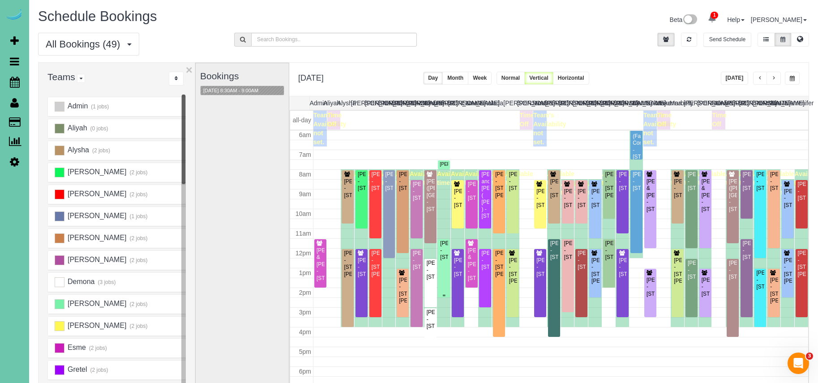
click at [444, 245] on div "[PERSON_NAME] - [STREET_ADDRESS]" at bounding box center [444, 250] width 9 height 21
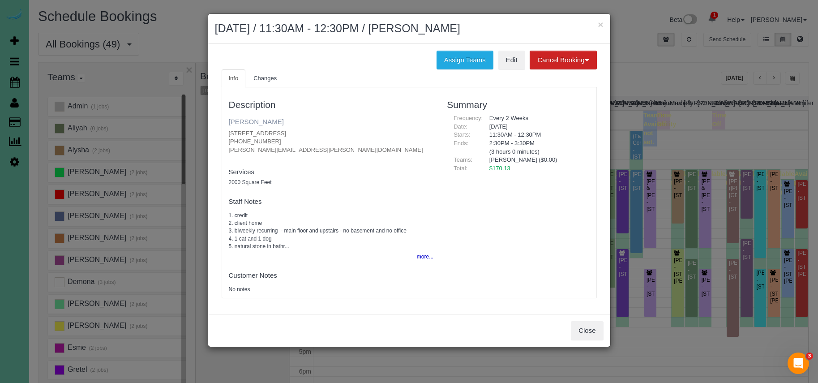
click at [247, 121] on link "[PERSON_NAME]" at bounding box center [256, 122] width 55 height 8
click at [601, 25] on button "×" at bounding box center [600, 24] width 5 height 9
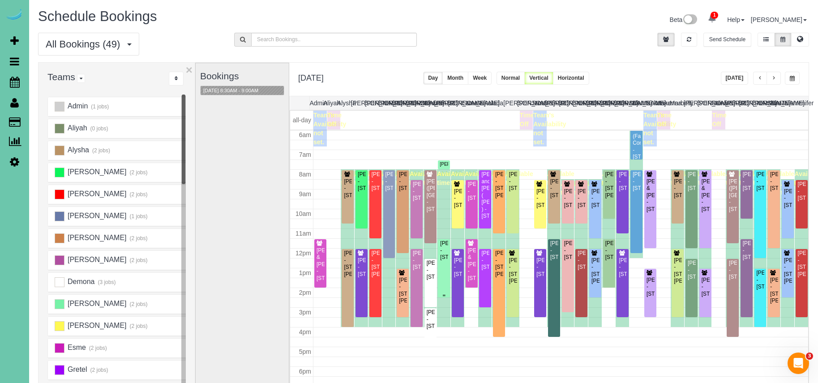
click at [444, 255] on div "[PERSON_NAME] - [STREET_ADDRESS]" at bounding box center [444, 250] width 9 height 21
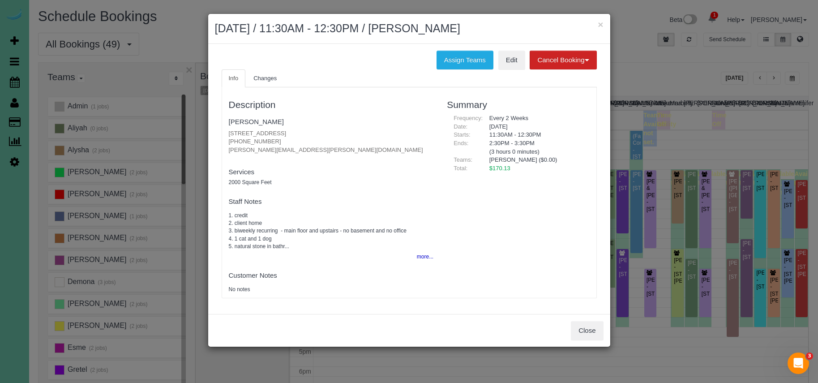
click at [584, 326] on button "Close" at bounding box center [587, 330] width 32 height 19
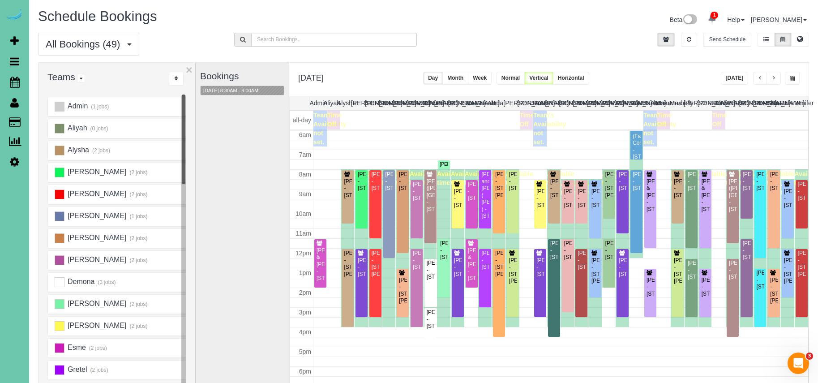
click at [793, 77] on span "button" at bounding box center [792, 78] width 5 height 5
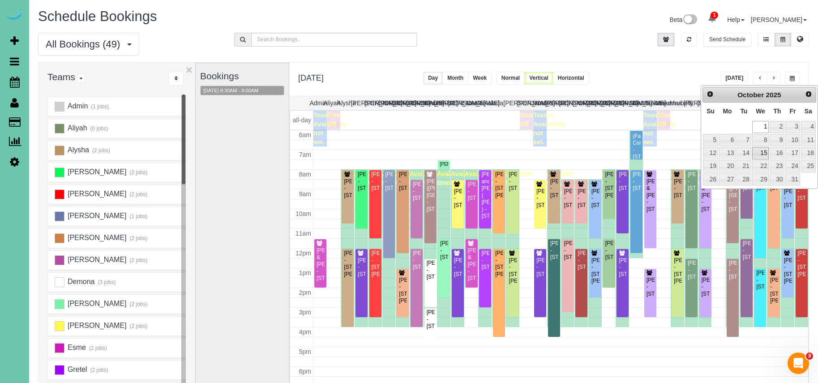
click at [761, 152] on link "15" at bounding box center [760, 153] width 17 height 12
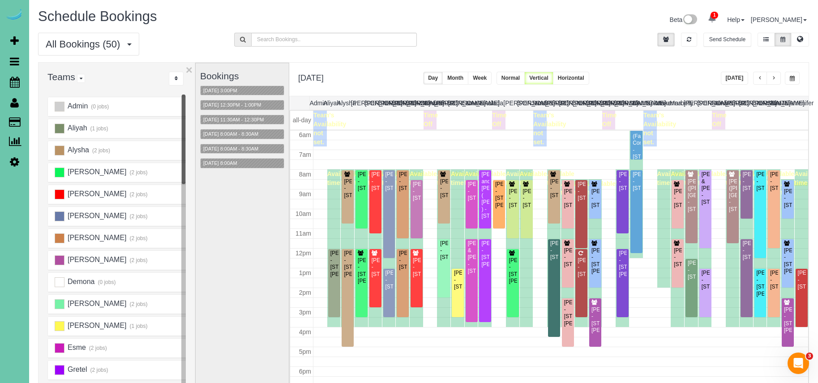
click at [791, 79] on span "button" at bounding box center [792, 78] width 5 height 5
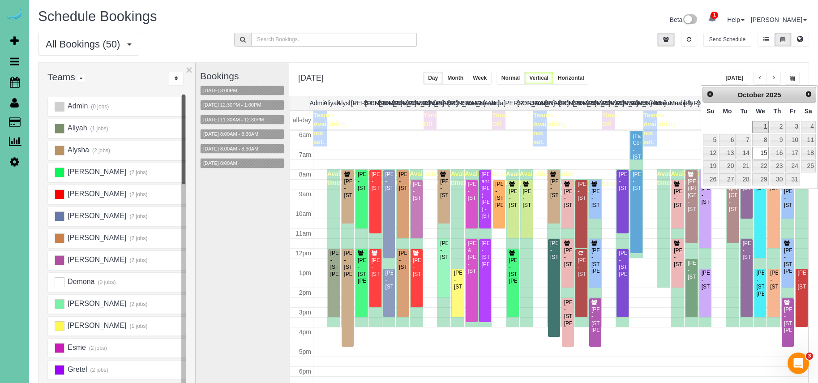
click at [764, 126] on link "1" at bounding box center [760, 127] width 17 height 12
type input "**********"
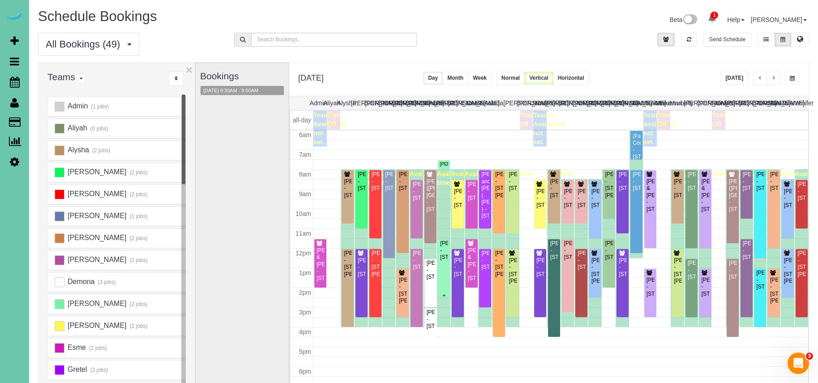
click at [446, 252] on div "[PERSON_NAME] - [STREET_ADDRESS]" at bounding box center [444, 250] width 9 height 21
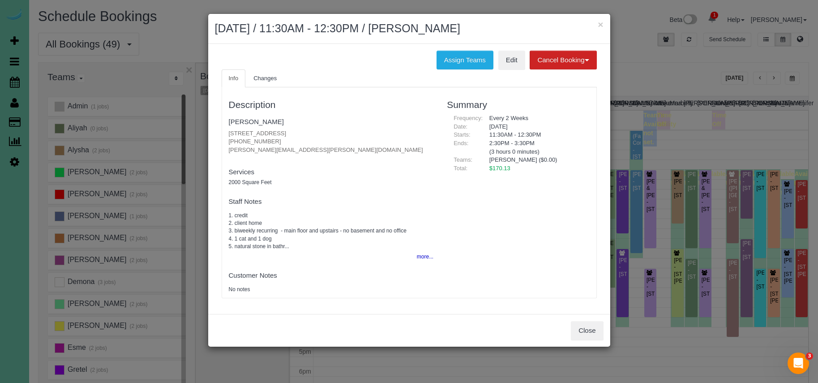
click at [461, 48] on div "Assign Teams Edit Cancel Booking Without Fee With 100.00% Fee Info Changes Desc…" at bounding box center [409, 179] width 402 height 270
click at [455, 58] on button "Assign Teams" at bounding box center [464, 60] width 57 height 19
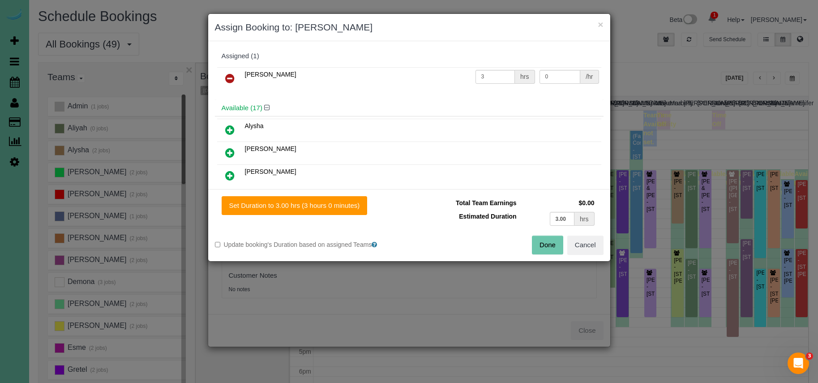
click at [232, 78] on icon at bounding box center [229, 78] width 9 height 11
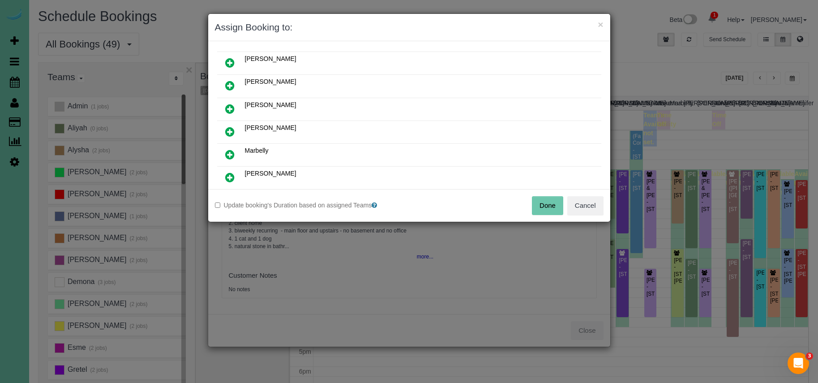
scroll to position [260, 0]
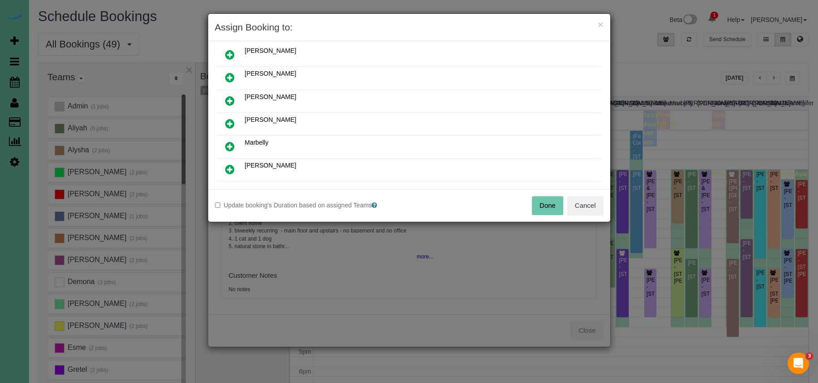
click at [225, 122] on icon at bounding box center [229, 123] width 9 height 11
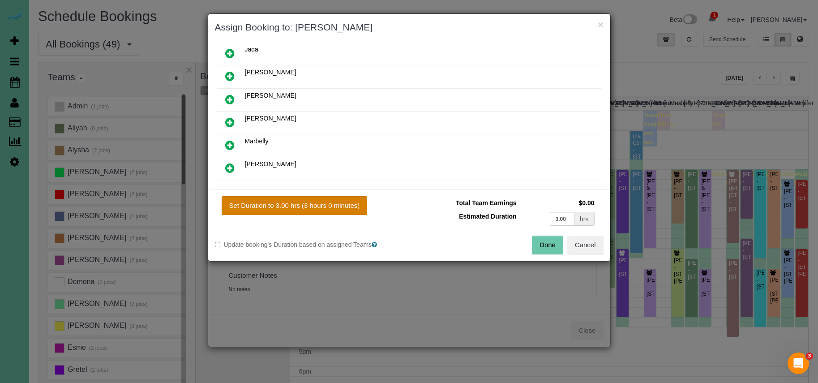
click at [307, 205] on button "Set Duration to 3.00 hrs (3 hours 0 minutes)" at bounding box center [295, 205] width 146 height 19
type input "3.00"
drag, startPoint x: 541, startPoint y: 241, endPoint x: 507, endPoint y: 226, distance: 37.5
click at [541, 241] on button "Done" at bounding box center [547, 244] width 31 height 19
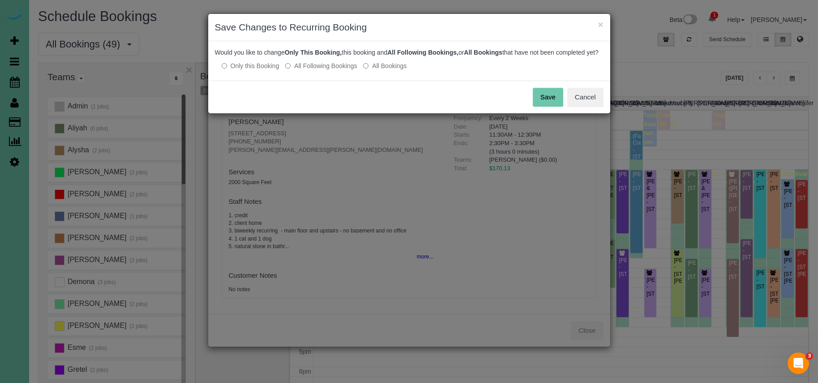
click at [326, 66] on div "Would you like to change Only This Booking, this booking and All Following Book…" at bounding box center [409, 60] width 402 height 39
drag, startPoint x: 320, startPoint y: 73, endPoint x: 344, endPoint y: 74, distance: 24.2
click at [321, 70] on label "All Following Bookings" at bounding box center [321, 65] width 72 height 9
click at [546, 103] on button "Save" at bounding box center [548, 97] width 30 height 19
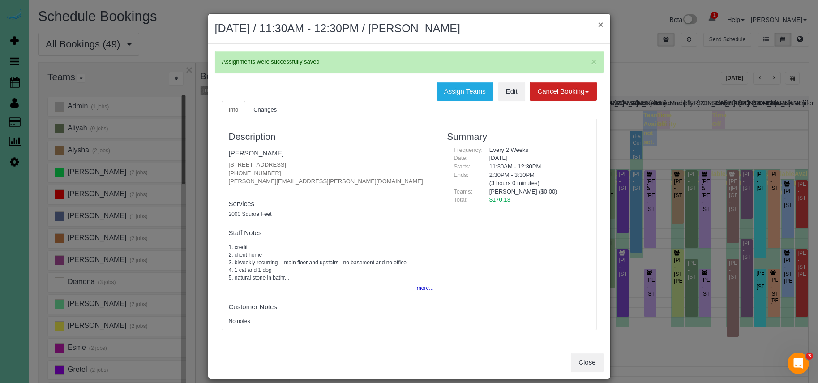
click at [602, 26] on button "×" at bounding box center [600, 24] width 5 height 9
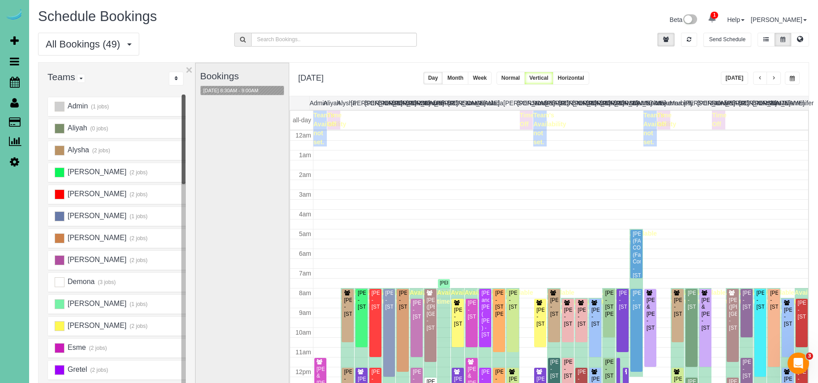
scroll to position [119, 0]
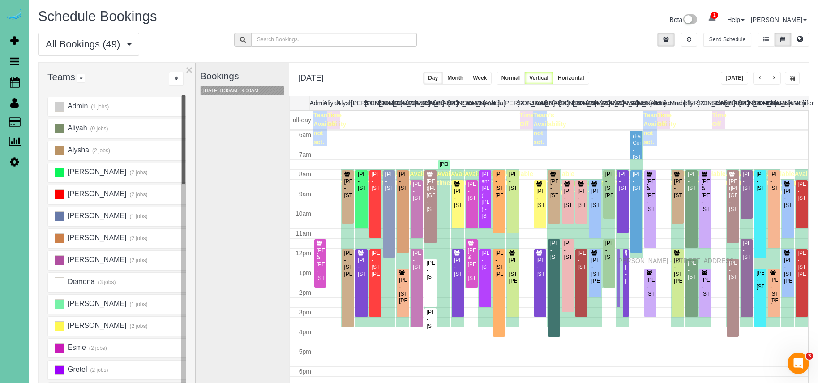
drag, startPoint x: 618, startPoint y: 252, endPoint x: 619, endPoint y: 259, distance: 7.2
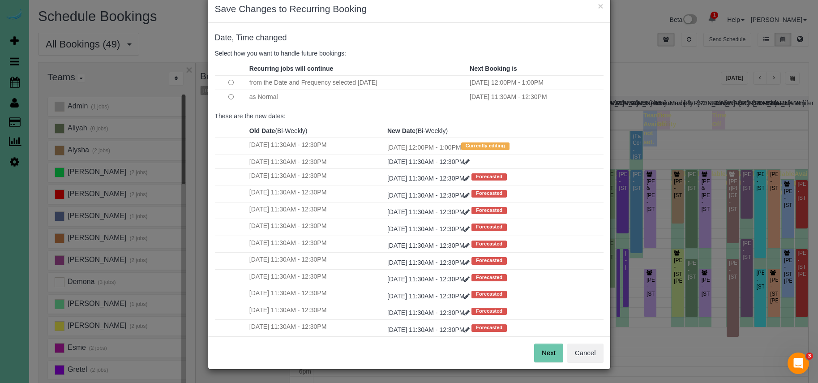
scroll to position [18, 0]
click at [543, 350] on button "Next" at bounding box center [548, 353] width 29 height 19
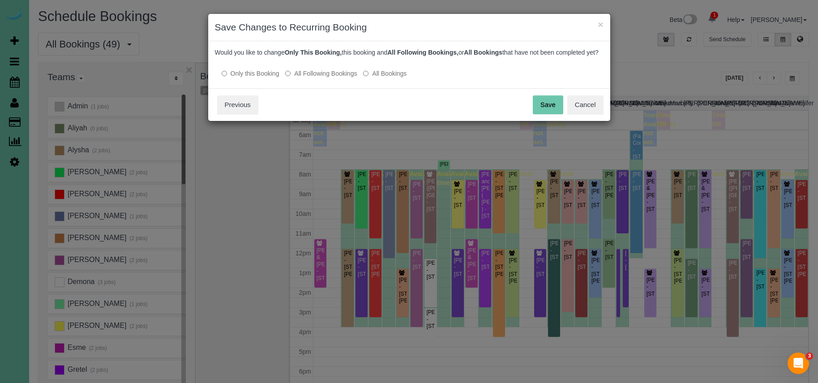
click at [564, 99] on div "Save Cancel Previous" at bounding box center [409, 104] width 402 height 33
click at [561, 112] on button "Save" at bounding box center [548, 104] width 30 height 19
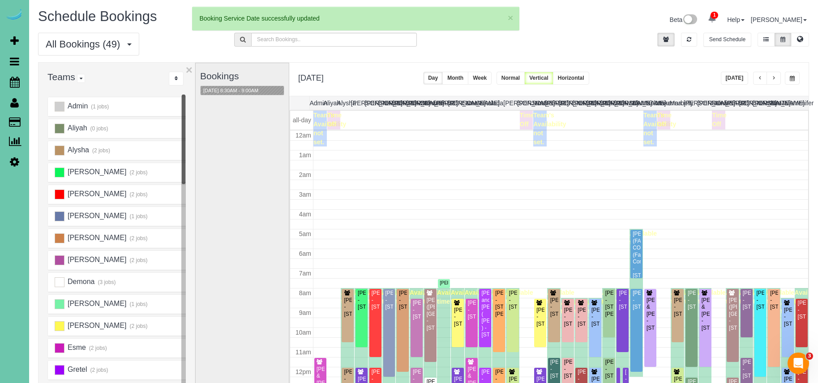
scroll to position [119, 0]
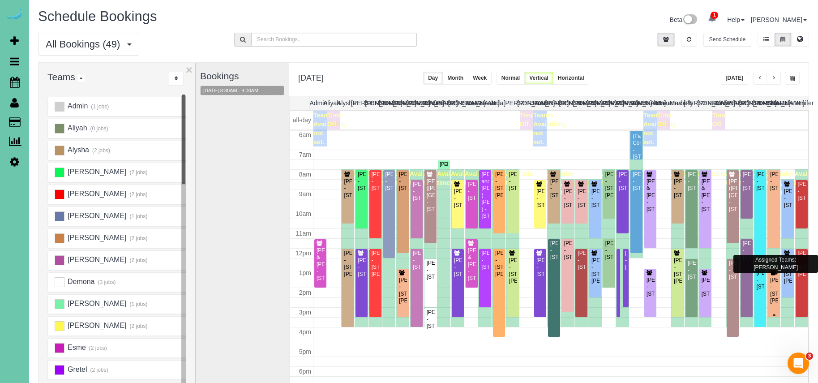
click at [775, 294] on div "[PERSON_NAME] - [STREET_ADDRESS][PERSON_NAME]" at bounding box center [774, 291] width 9 height 28
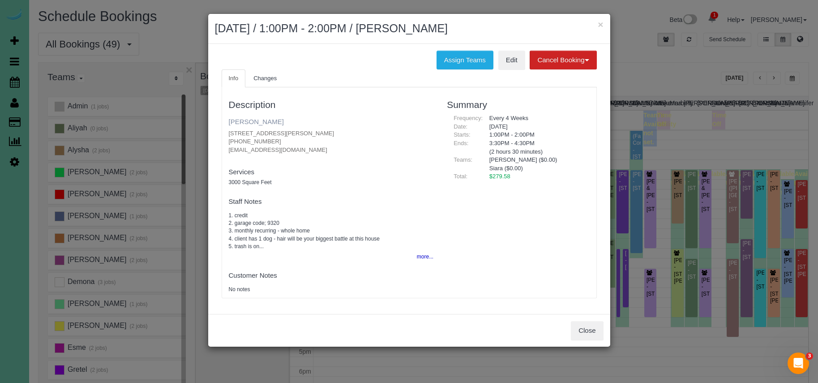
click at [257, 121] on link "[PERSON_NAME]" at bounding box center [256, 122] width 55 height 8
click at [470, 60] on button "Assign Teams" at bounding box center [464, 60] width 57 height 19
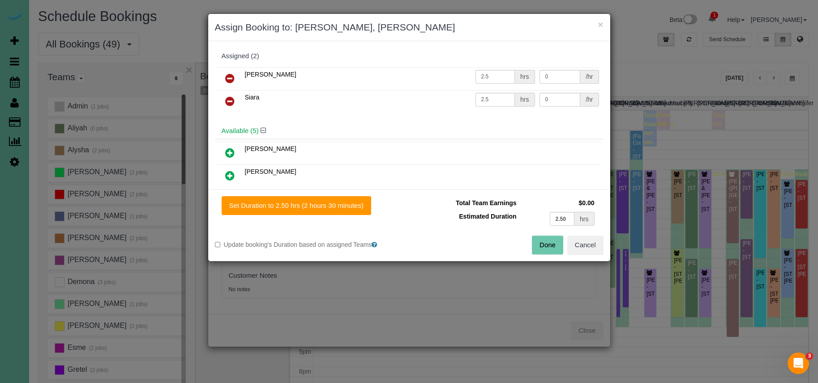
click at [231, 100] on icon at bounding box center [229, 101] width 9 height 11
drag, startPoint x: 226, startPoint y: 151, endPoint x: 258, endPoint y: 172, distance: 37.9
click at [227, 152] on icon at bounding box center [229, 152] width 9 height 11
drag, startPoint x: 311, startPoint y: 203, endPoint x: 316, endPoint y: 204, distance: 4.6
click at [311, 203] on button "Set Duration to 2.50 hrs (2 hours 30 minutes)" at bounding box center [297, 205] width 150 height 19
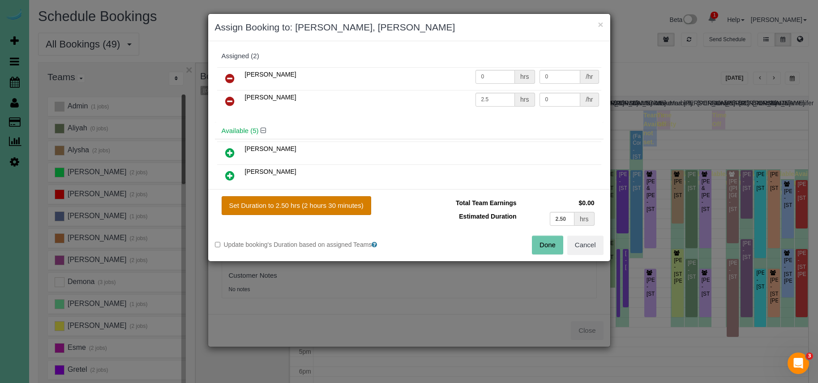
type input "2.50"
click at [549, 245] on button "Done" at bounding box center [547, 244] width 31 height 19
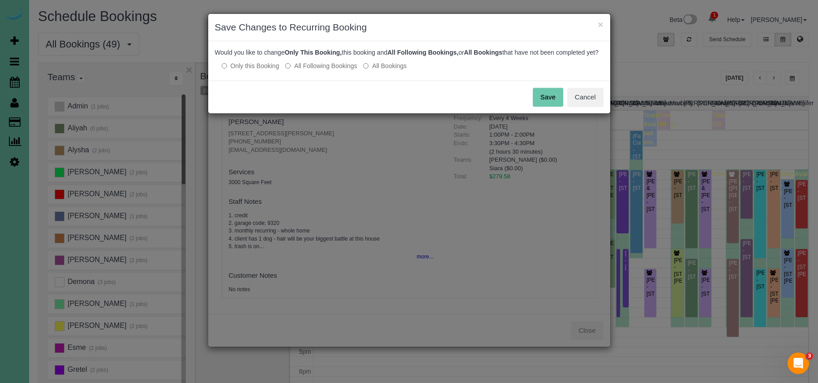
click at [538, 107] on button "Save" at bounding box center [548, 97] width 30 height 19
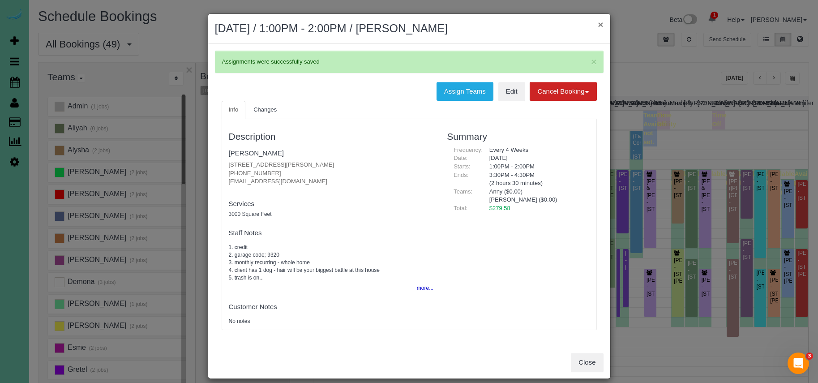
click at [600, 25] on button "×" at bounding box center [600, 24] width 5 height 9
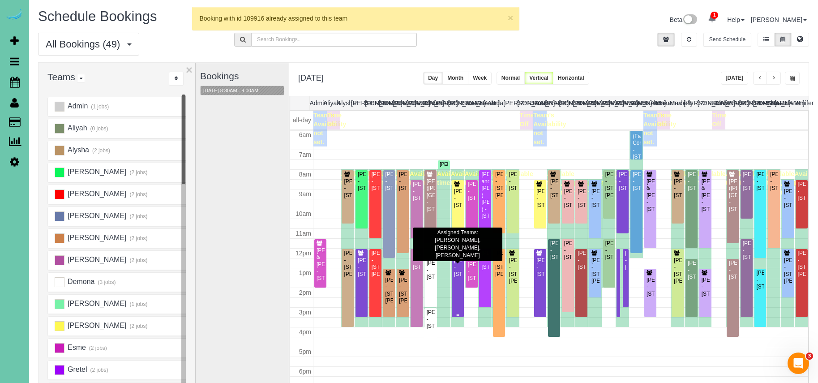
click at [460, 278] on div "[PERSON_NAME] - [STREET_ADDRESS]" at bounding box center [457, 267] width 9 height 21
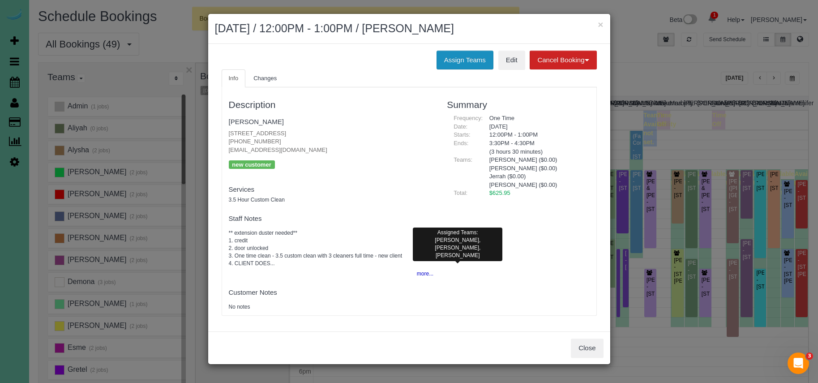
click at [447, 63] on button "Assign Teams" at bounding box center [464, 60] width 57 height 19
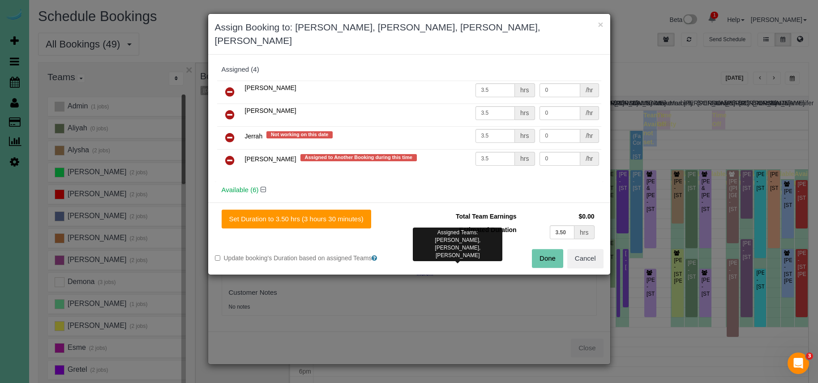
click at [227, 155] on icon at bounding box center [229, 160] width 9 height 11
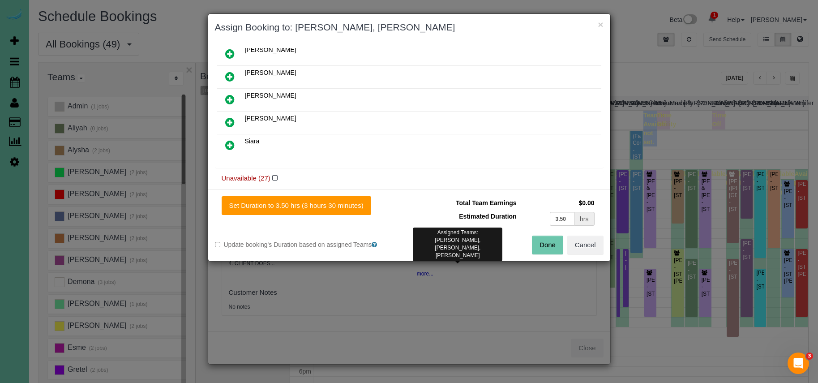
scroll to position [145, 0]
click at [228, 143] on icon at bounding box center [229, 144] width 9 height 11
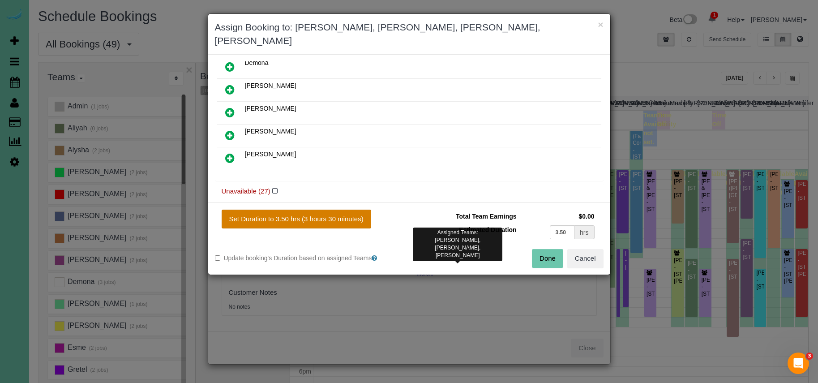
click at [304, 210] on button "Set Duration to 3.50 hrs (3 hours 30 minutes)" at bounding box center [297, 219] width 150 height 19
type input "3.50"
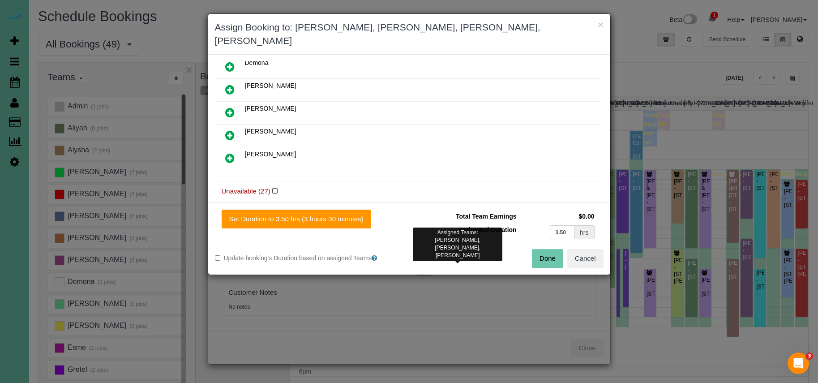
drag, startPoint x: 553, startPoint y: 244, endPoint x: 549, endPoint y: 239, distance: 6.0
click at [553, 249] on button "Done" at bounding box center [547, 258] width 31 height 19
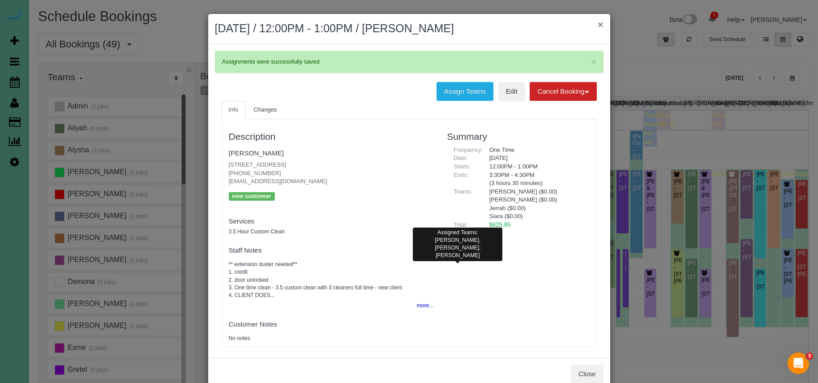
click at [600, 25] on button "×" at bounding box center [600, 24] width 5 height 9
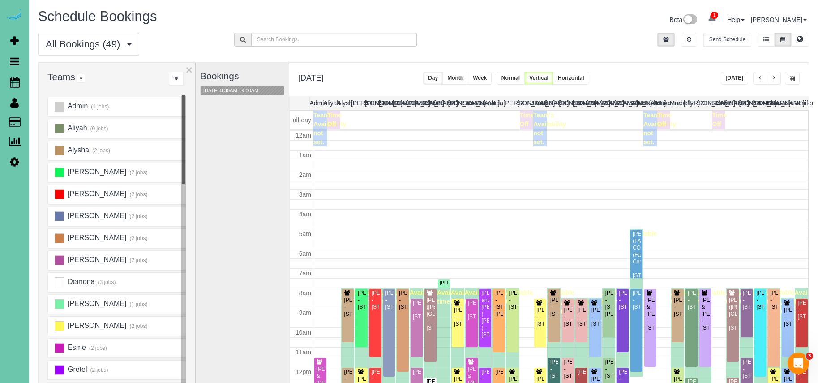
scroll to position [119, 0]
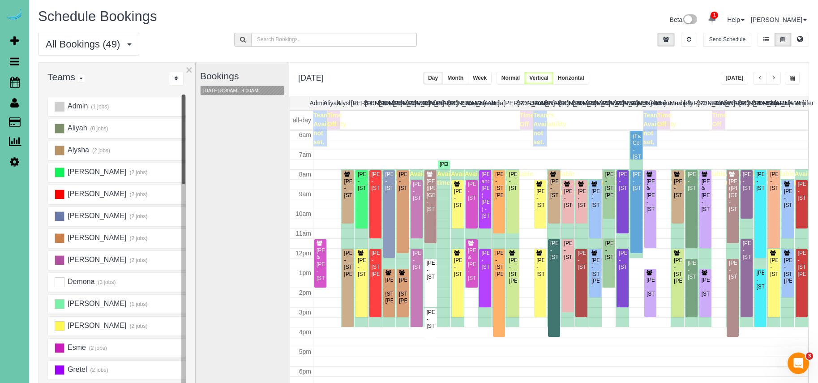
click at [229, 90] on button "[DATE] 8:30AM - 9:00AM" at bounding box center [231, 90] width 60 height 9
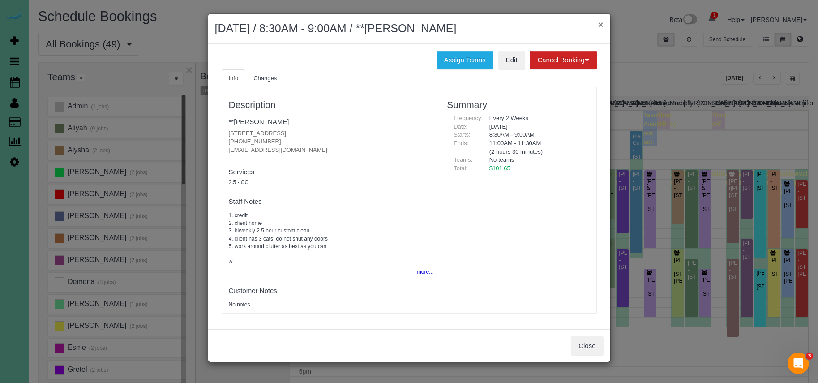
click at [599, 26] on button "×" at bounding box center [600, 24] width 5 height 9
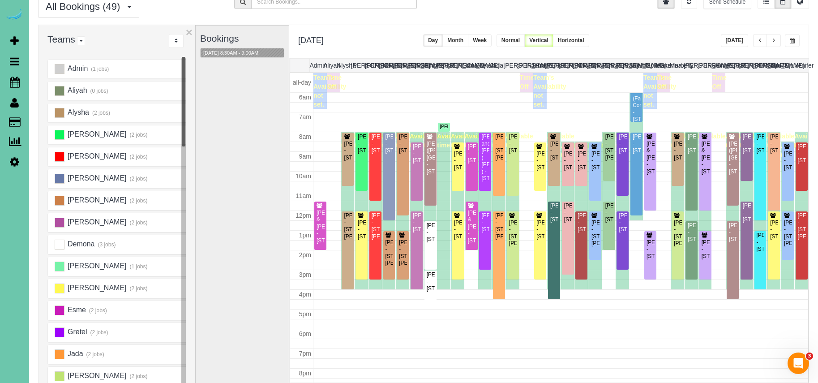
click at [771, 38] on span "button" at bounding box center [773, 40] width 4 height 5
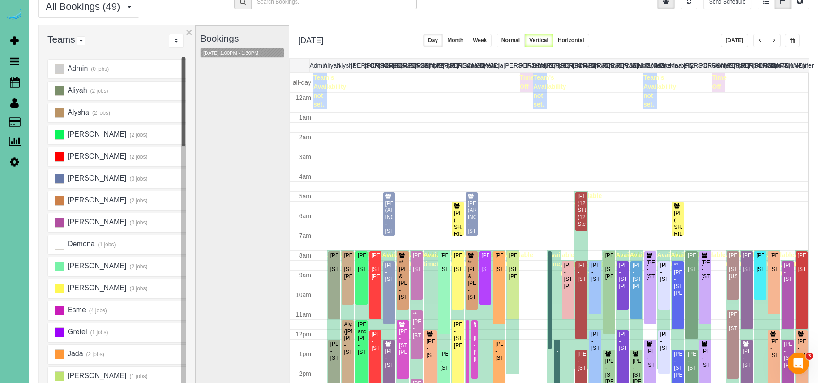
scroll to position [119, 0]
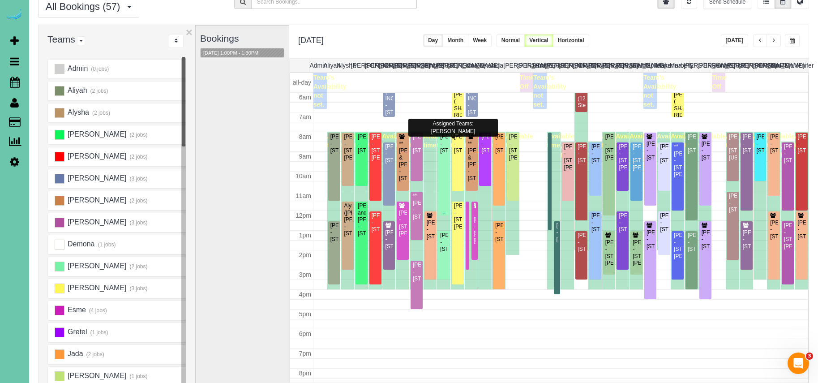
click at [447, 154] on div "[PERSON_NAME] - [STREET_ADDRESS]" at bounding box center [444, 143] width 9 height 21
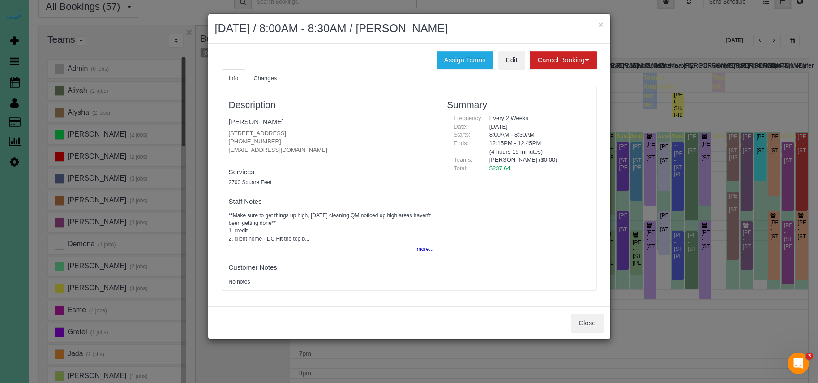
drag, startPoint x: 602, startPoint y: 24, endPoint x: 619, endPoint y: 24, distance: 17.5
click at [602, 24] on button "×" at bounding box center [600, 24] width 5 height 9
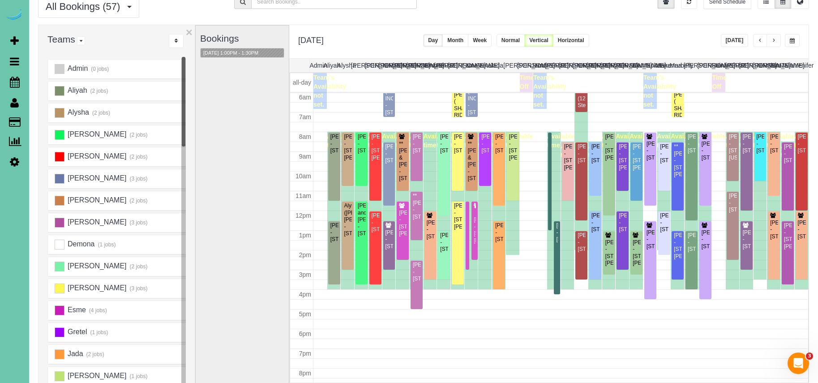
click at [790, 37] on button "button" at bounding box center [792, 40] width 15 height 13
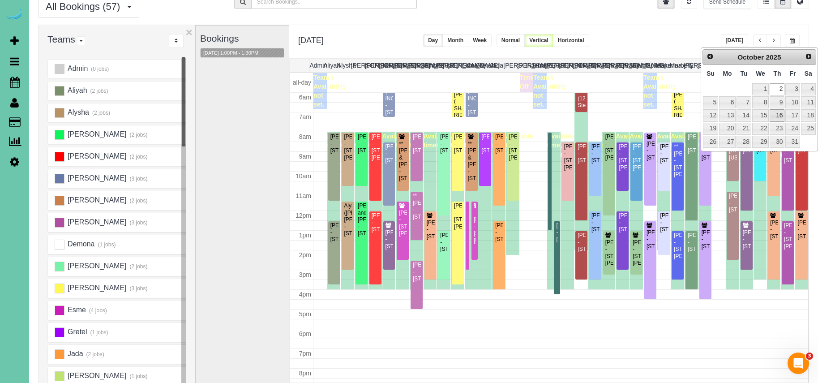
click at [781, 112] on link "16" at bounding box center [777, 115] width 15 height 12
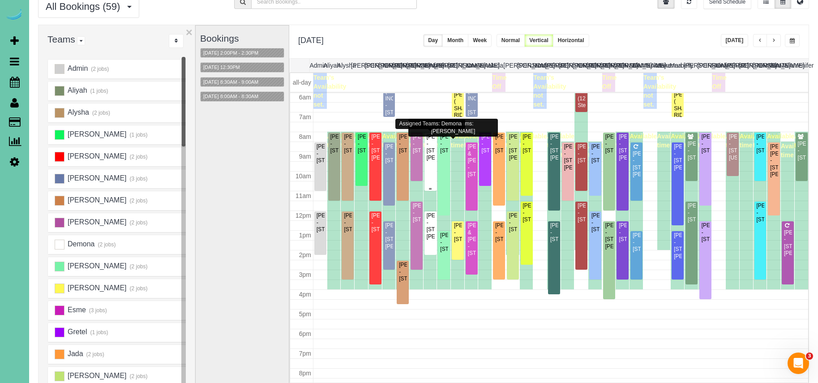
click at [429, 152] on div "[PERSON_NAME] - [STREET_ADDRESS][PERSON_NAME]" at bounding box center [430, 147] width 9 height 28
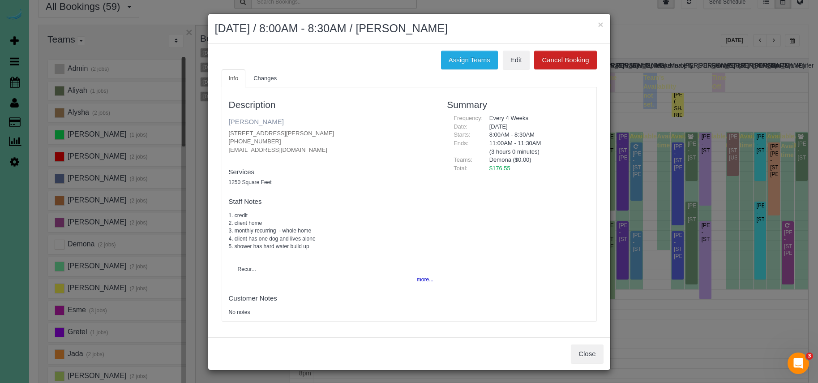
click at [249, 119] on link "[PERSON_NAME]" at bounding box center [256, 122] width 55 height 8
click at [601, 27] on button "×" at bounding box center [600, 24] width 5 height 9
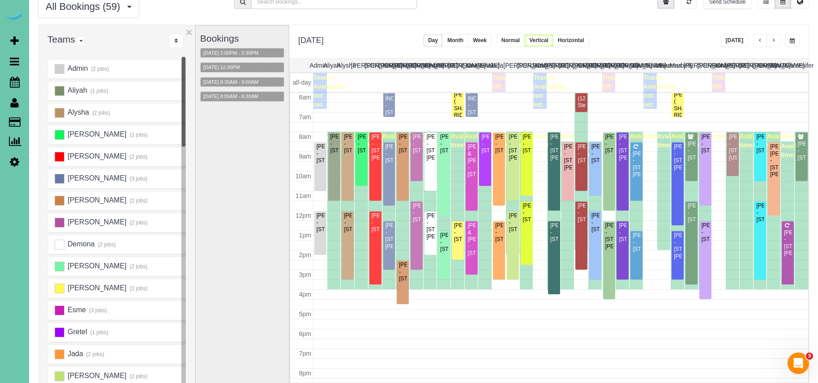
click at [793, 41] on span "button" at bounding box center [792, 40] width 5 height 5
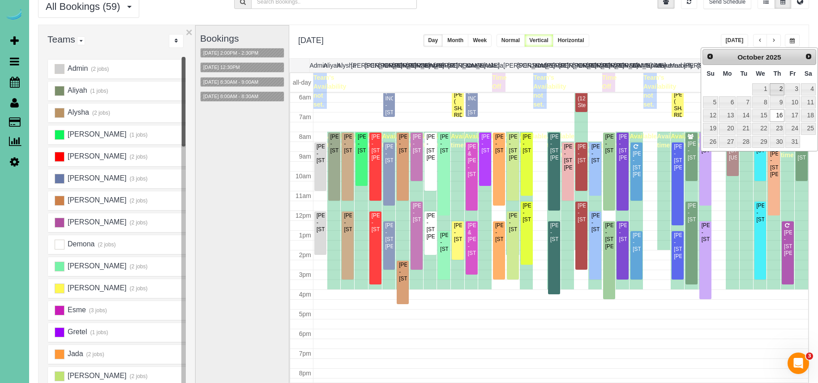
click at [778, 90] on link "2" at bounding box center [777, 89] width 15 height 12
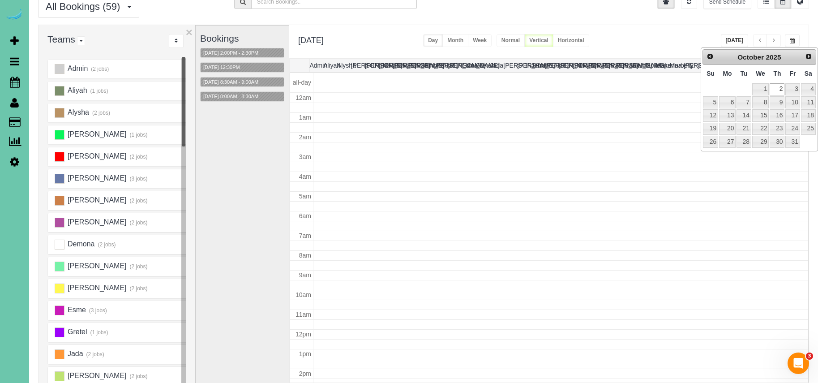
type input "**********"
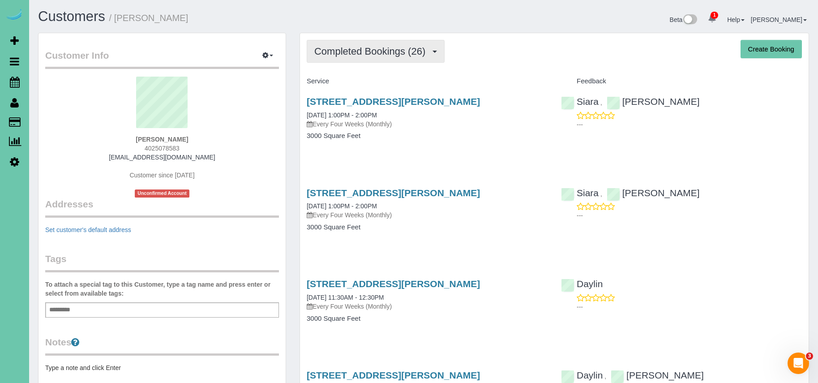
click at [351, 47] on span "Completed Bookings (26)" at bounding box center [371, 51] width 115 height 11
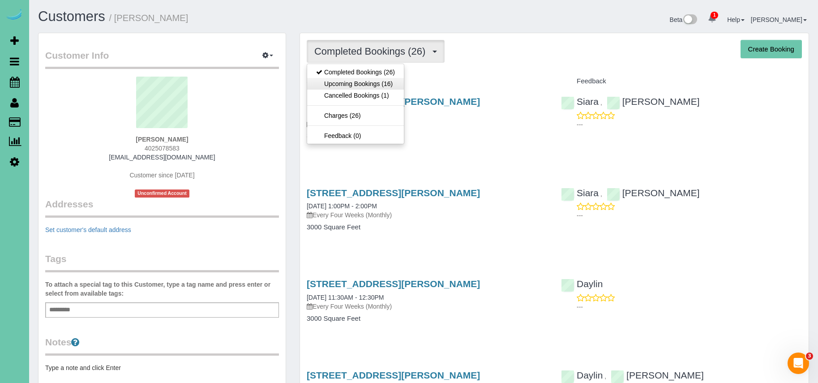
click at [355, 81] on link "Upcoming Bookings (16)" at bounding box center [355, 84] width 97 height 12
